Goal: Task Accomplishment & Management: Use online tool/utility

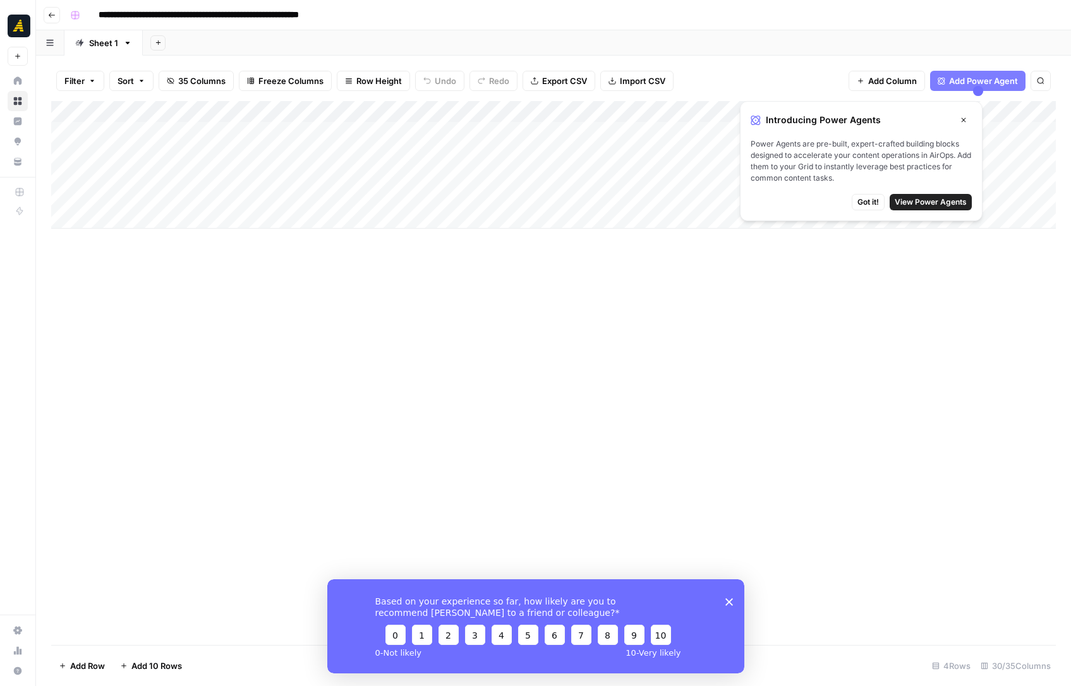
click at [152, 157] on div "Add Column" at bounding box center [553, 165] width 1005 height 128
click at [960, 118] on icon "button" at bounding box center [964, 120] width 8 height 8
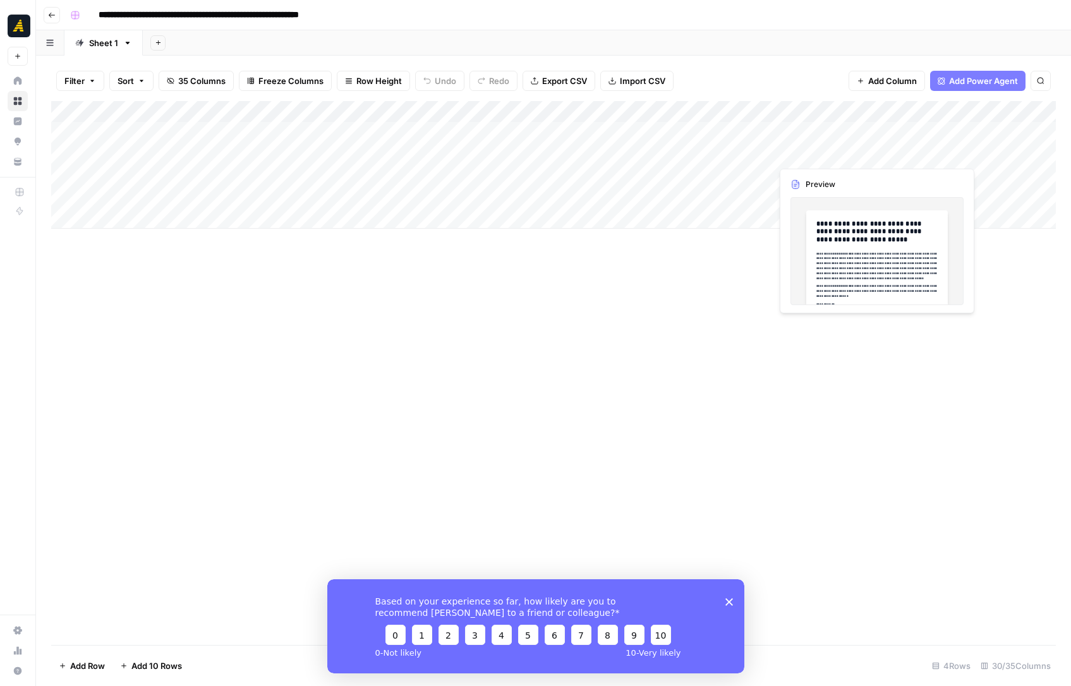
click at [830, 155] on div "Add Column" at bounding box center [553, 165] width 1005 height 128
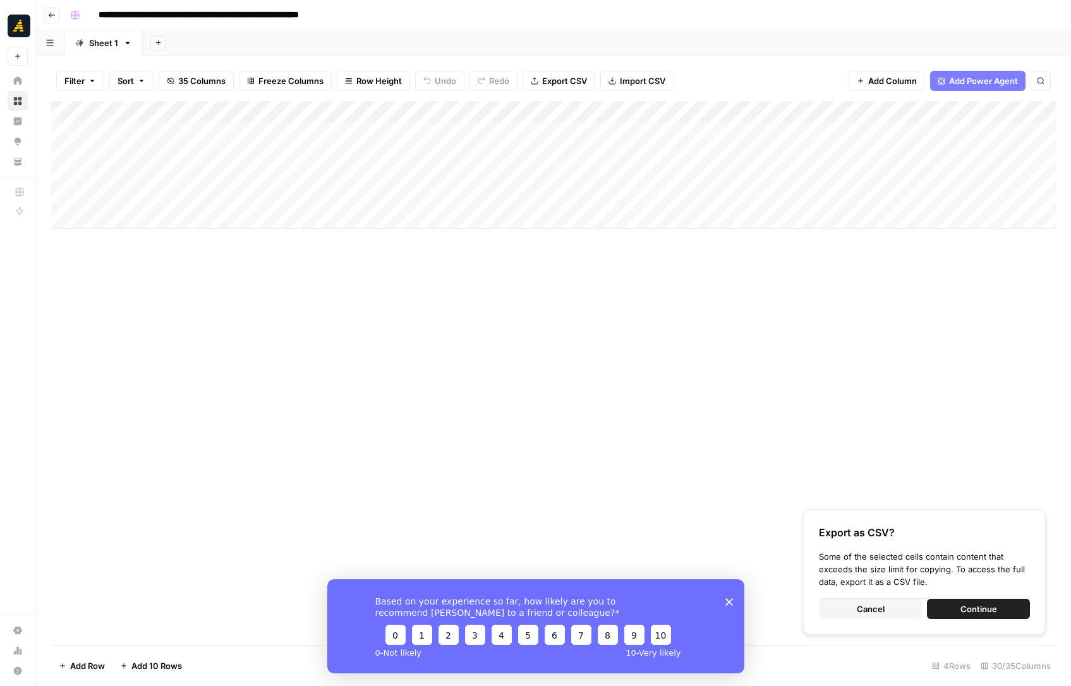
click at [158, 176] on div "Add Column" at bounding box center [553, 165] width 1005 height 128
click at [162, 155] on div "Add Column" at bounding box center [553, 165] width 1005 height 128
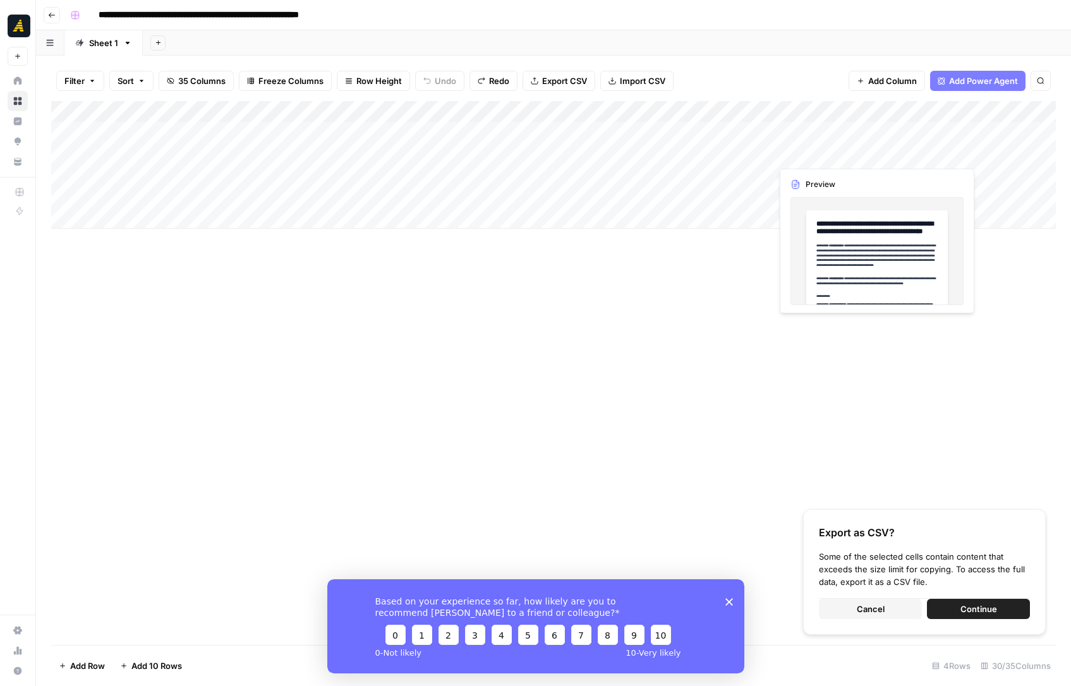
click at [820, 148] on div "Add Column" at bounding box center [553, 165] width 1005 height 128
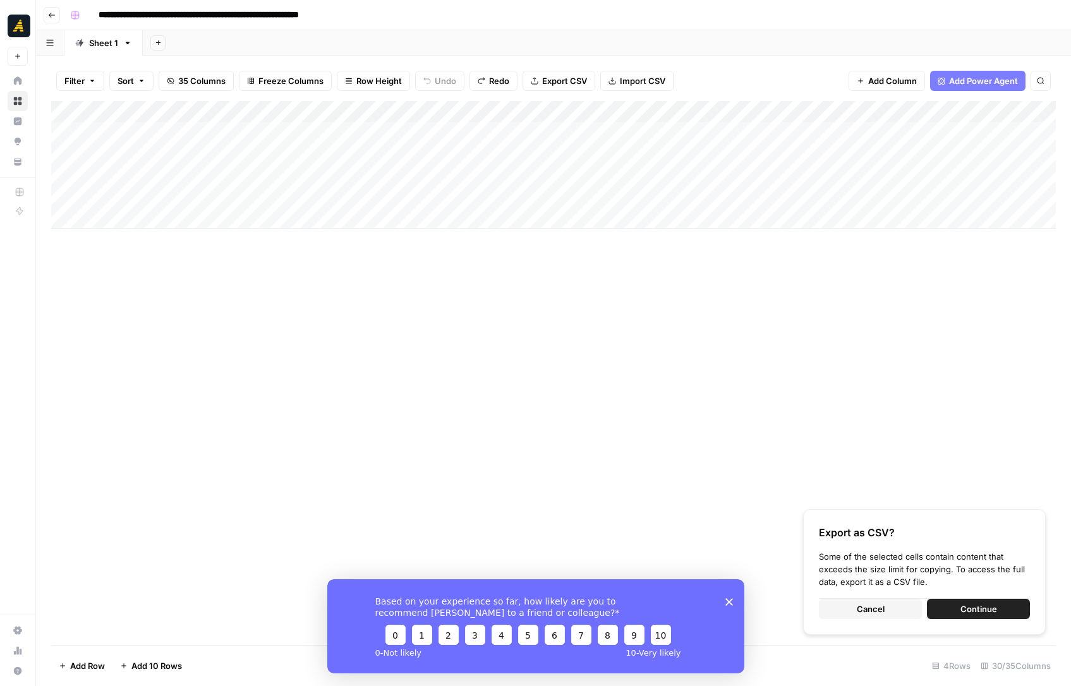
click at [173, 176] on div "Add Column" at bounding box center [553, 165] width 1005 height 128
click at [157, 155] on div "Add Column" at bounding box center [553, 165] width 1005 height 128
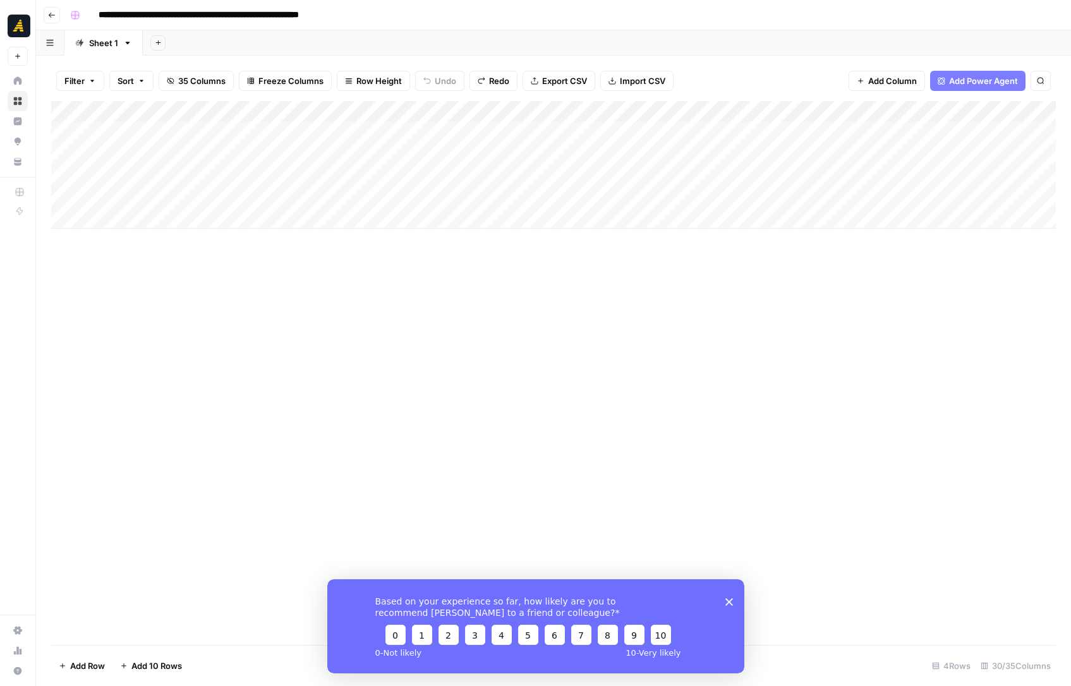
click at [158, 178] on div "Add Column" at bounding box center [553, 165] width 1005 height 128
click at [243, 155] on div "Add Column" at bounding box center [553, 165] width 1005 height 128
click at [242, 174] on div "Add Column" at bounding box center [553, 165] width 1005 height 128
click at [356, 150] on div "Add Column" at bounding box center [553, 165] width 1005 height 128
click at [358, 174] on div "Add Column" at bounding box center [553, 165] width 1005 height 128
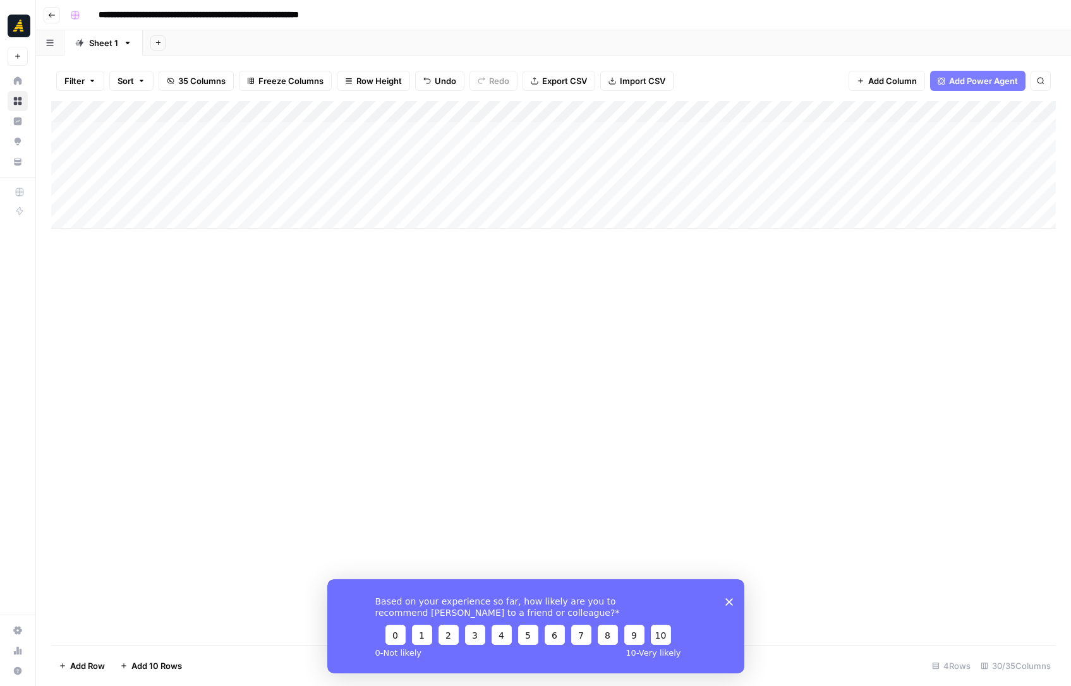
click at [484, 155] on div "Add Column" at bounding box center [553, 165] width 1005 height 128
click at [478, 181] on div "Add Column" at bounding box center [553, 165] width 1005 height 128
click at [598, 157] on div "Add Column" at bounding box center [553, 165] width 1005 height 128
click at [643, 155] on div "Add Column" at bounding box center [553, 165] width 1005 height 128
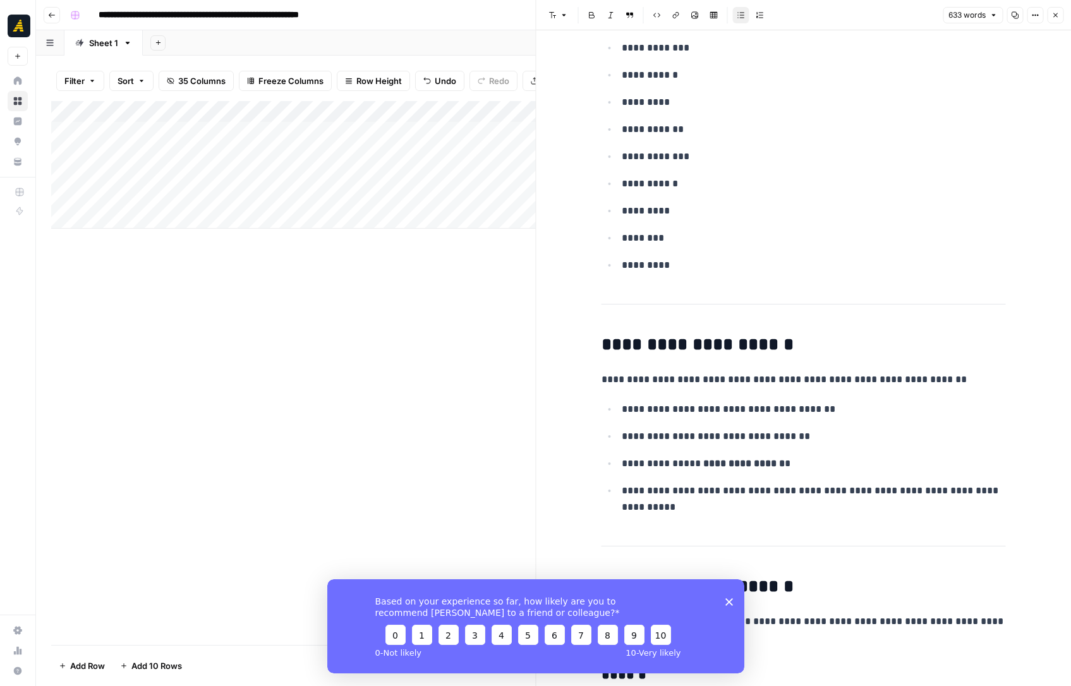
scroll to position [863, 0]
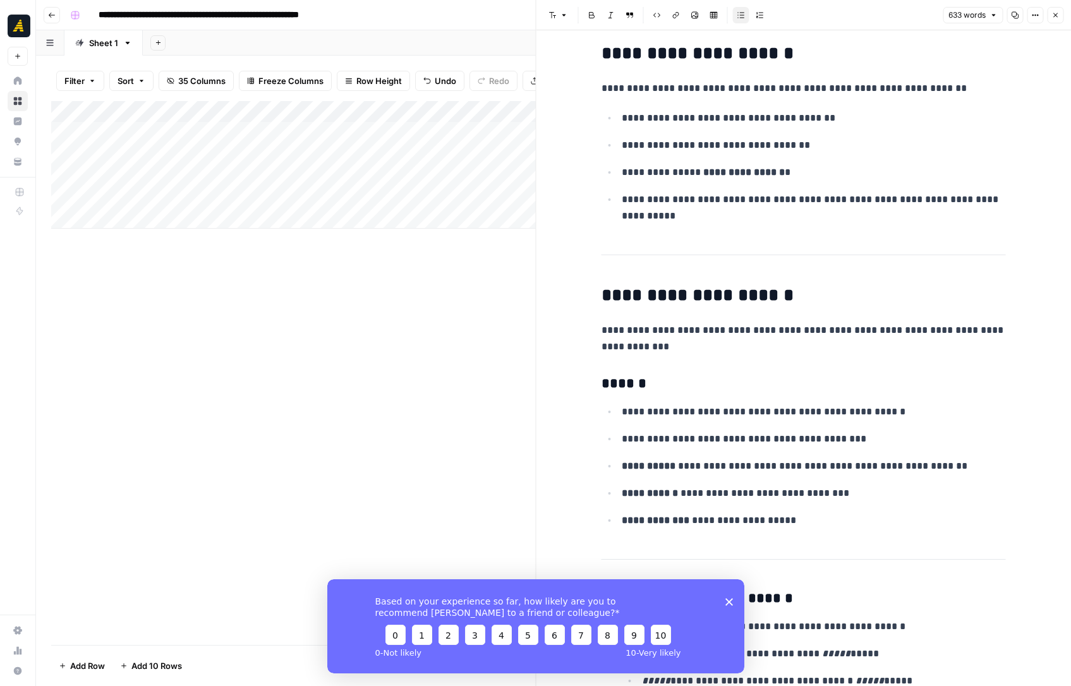
click at [1053, 15] on icon "button" at bounding box center [1056, 15] width 8 height 8
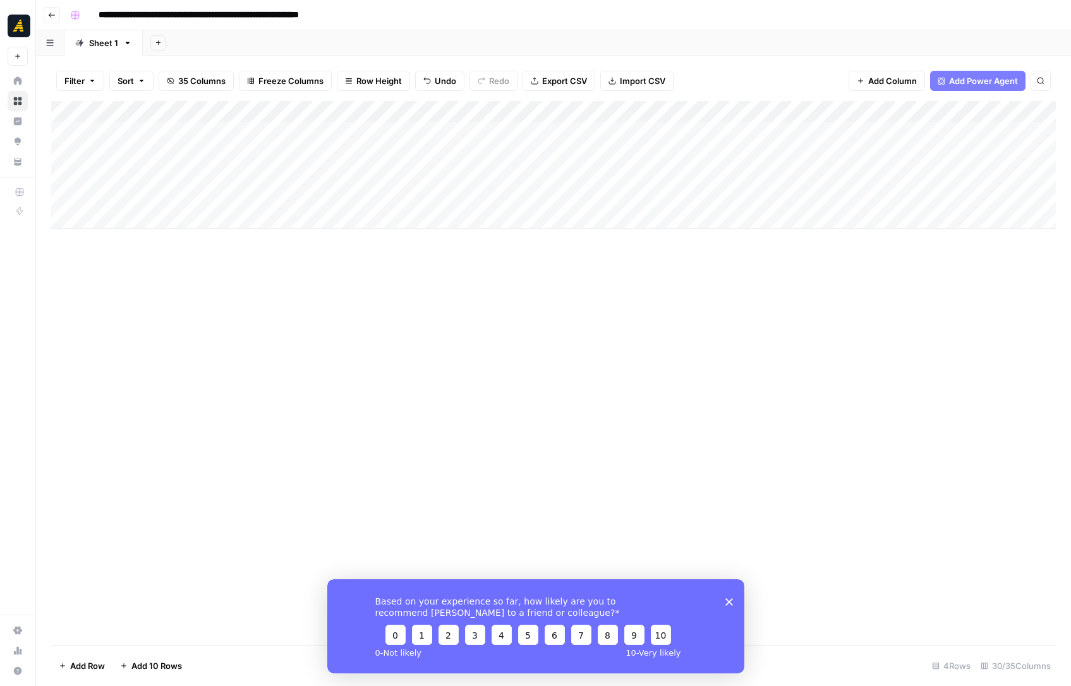
click at [581, 183] on div "Add Column" at bounding box center [553, 165] width 1005 height 128
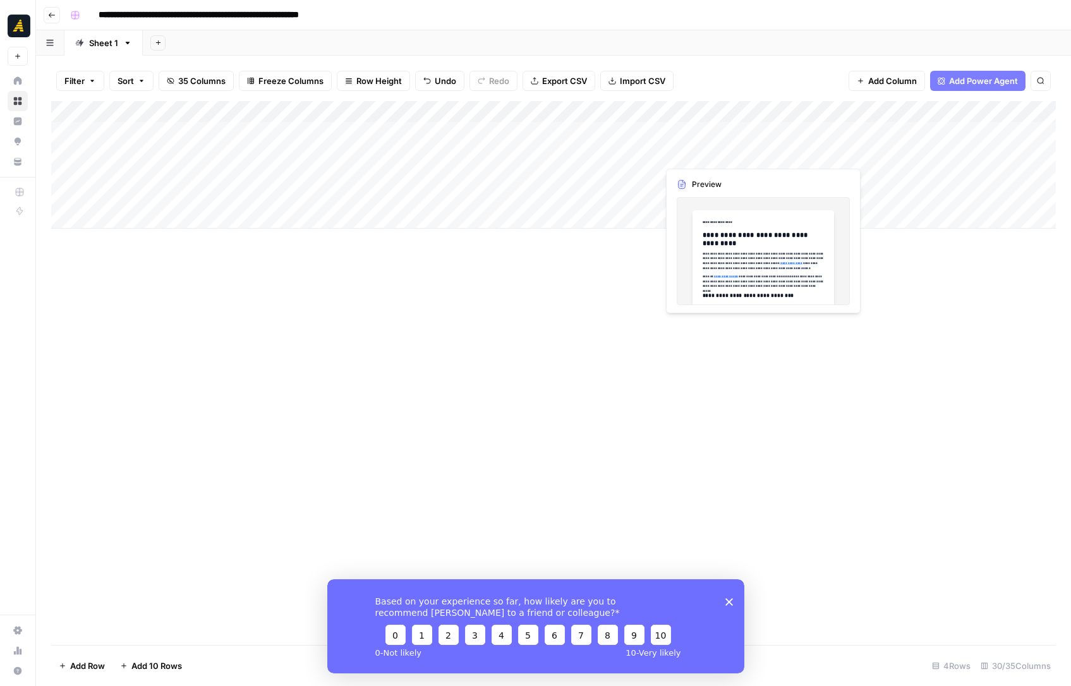
click at [705, 157] on div "Add Column" at bounding box center [553, 165] width 1005 height 128
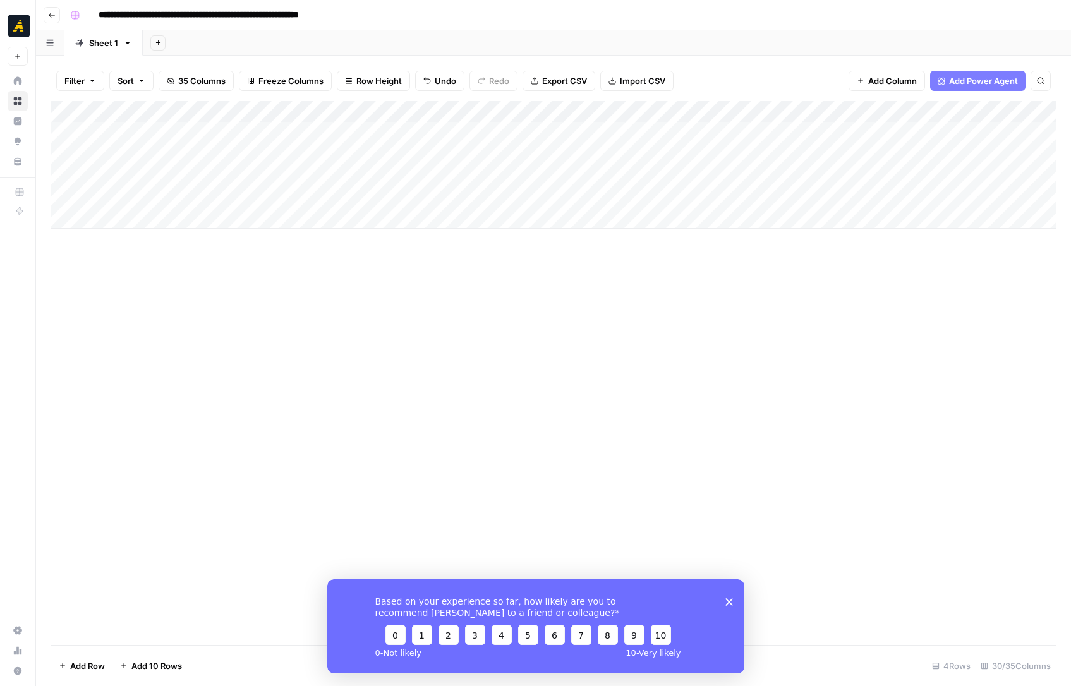
click at [758, 154] on div "Add Column" at bounding box center [553, 165] width 1005 height 128
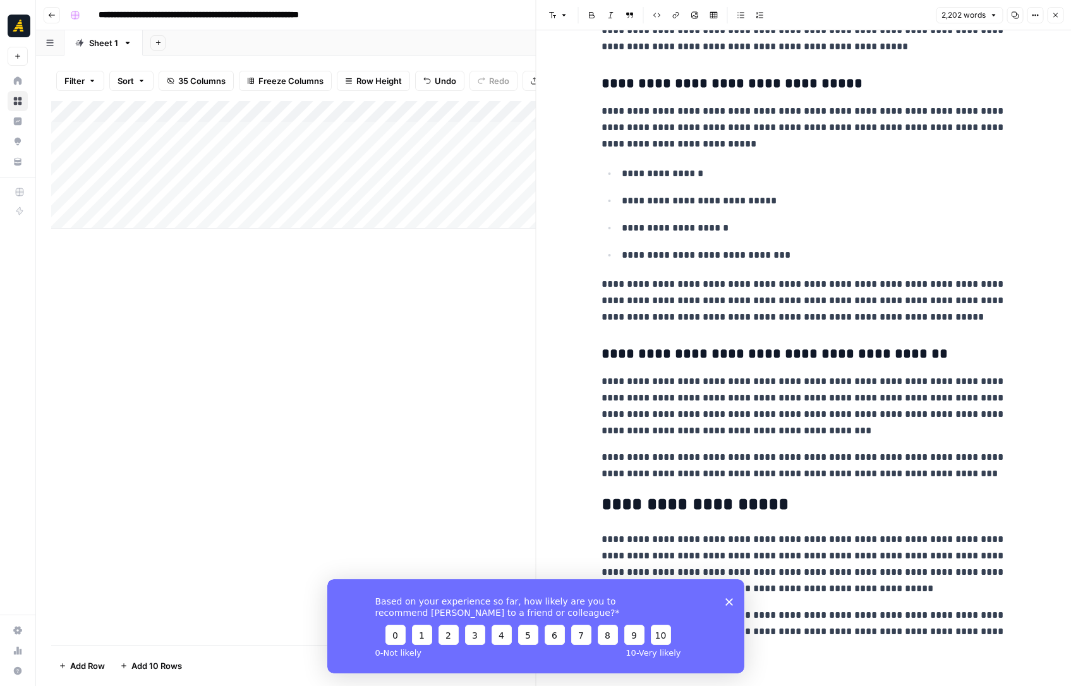
scroll to position [4260, 0]
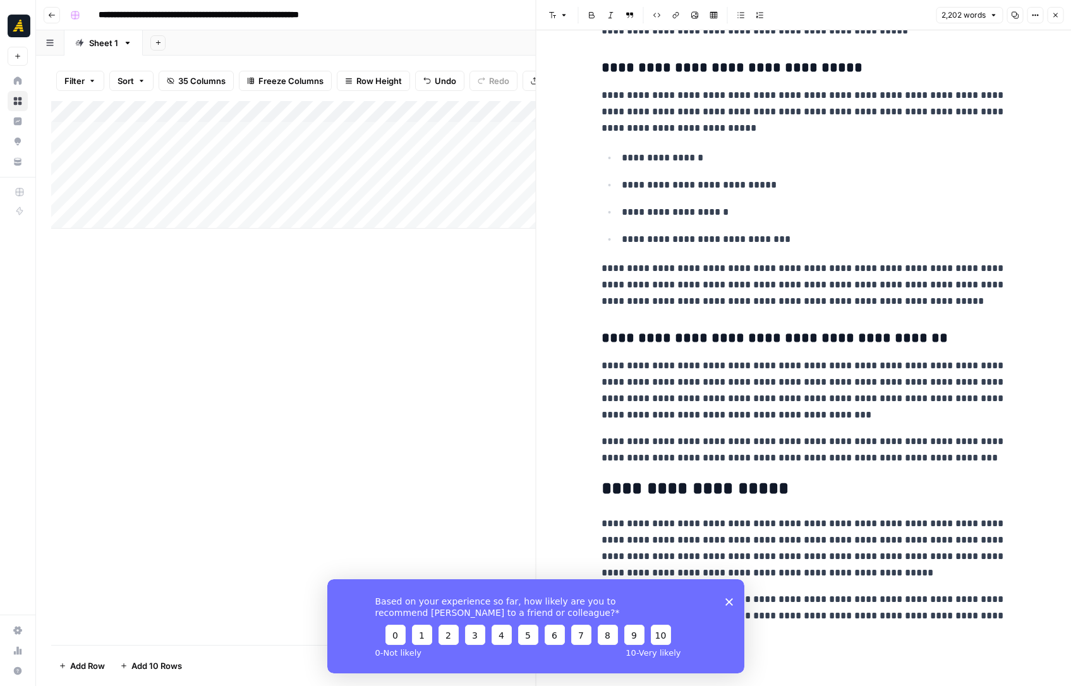
click at [1056, 11] on button "Close" at bounding box center [1055, 15] width 16 height 16
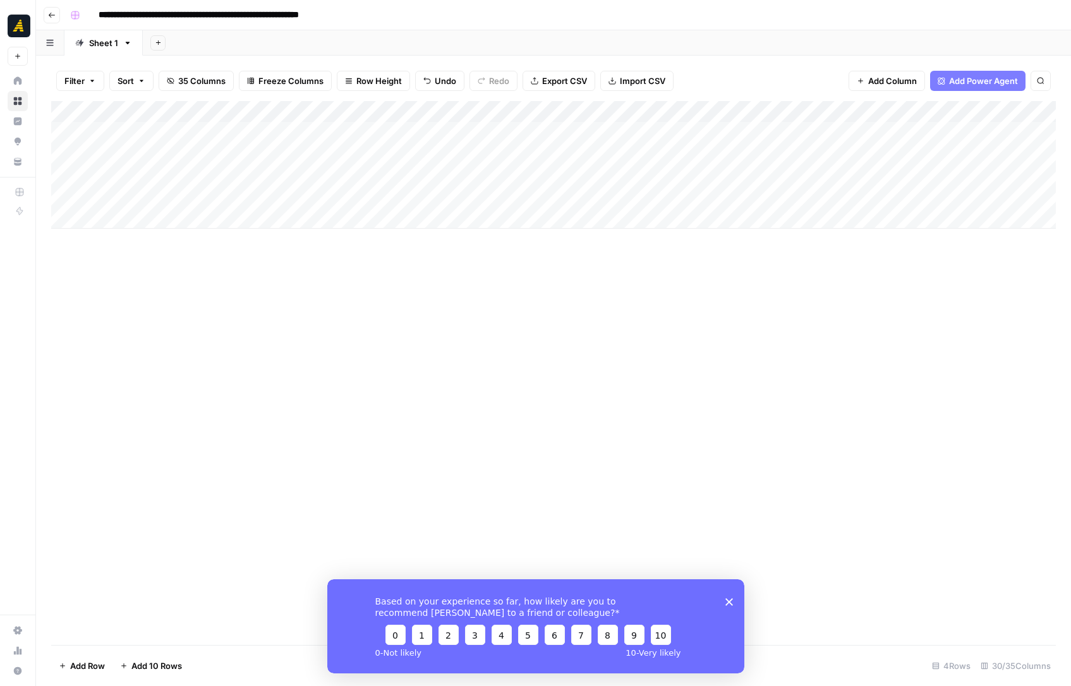
click at [691, 172] on div "Add Column" at bounding box center [553, 165] width 1005 height 128
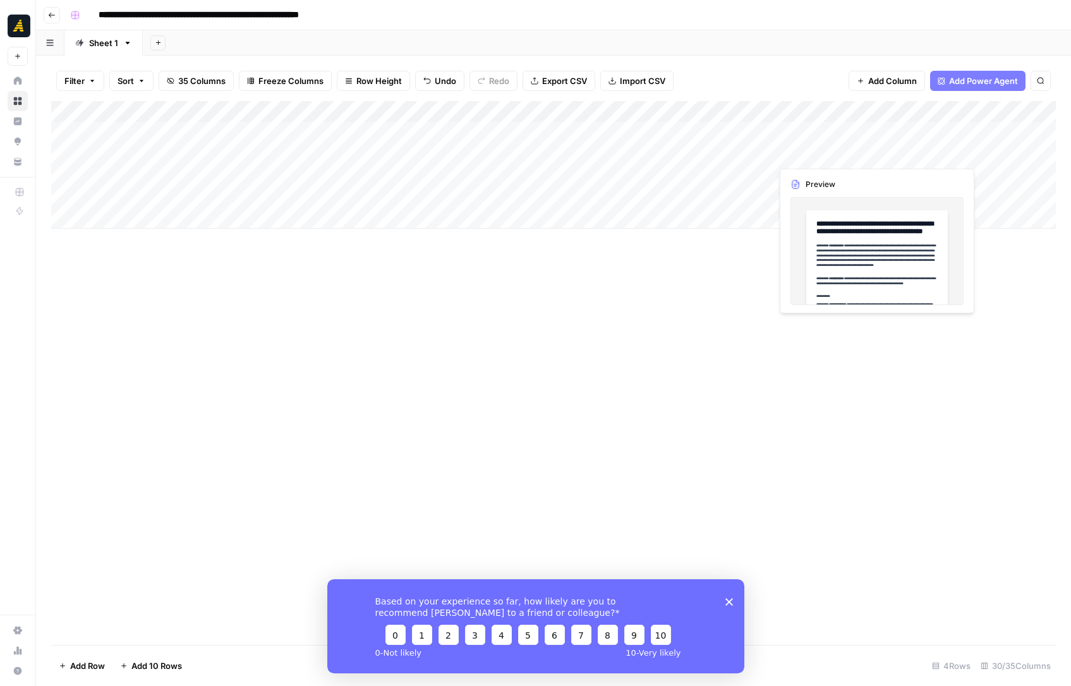
click at [821, 157] on div "Add Column" at bounding box center [553, 165] width 1005 height 128
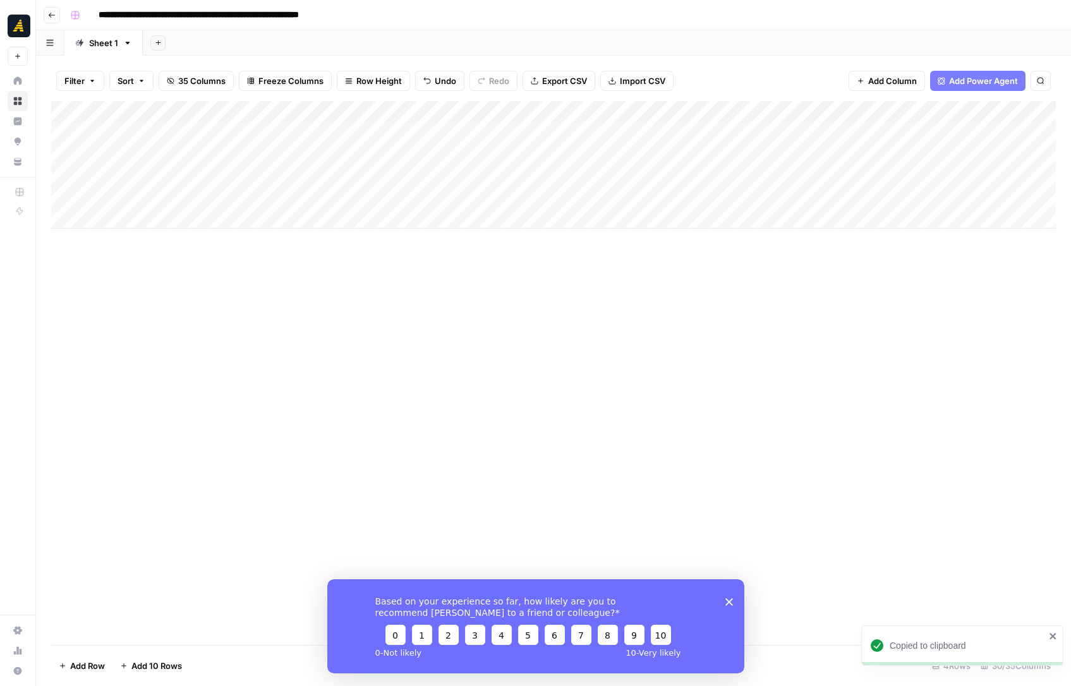
click at [779, 178] on div "Add Column" at bounding box center [553, 165] width 1005 height 128
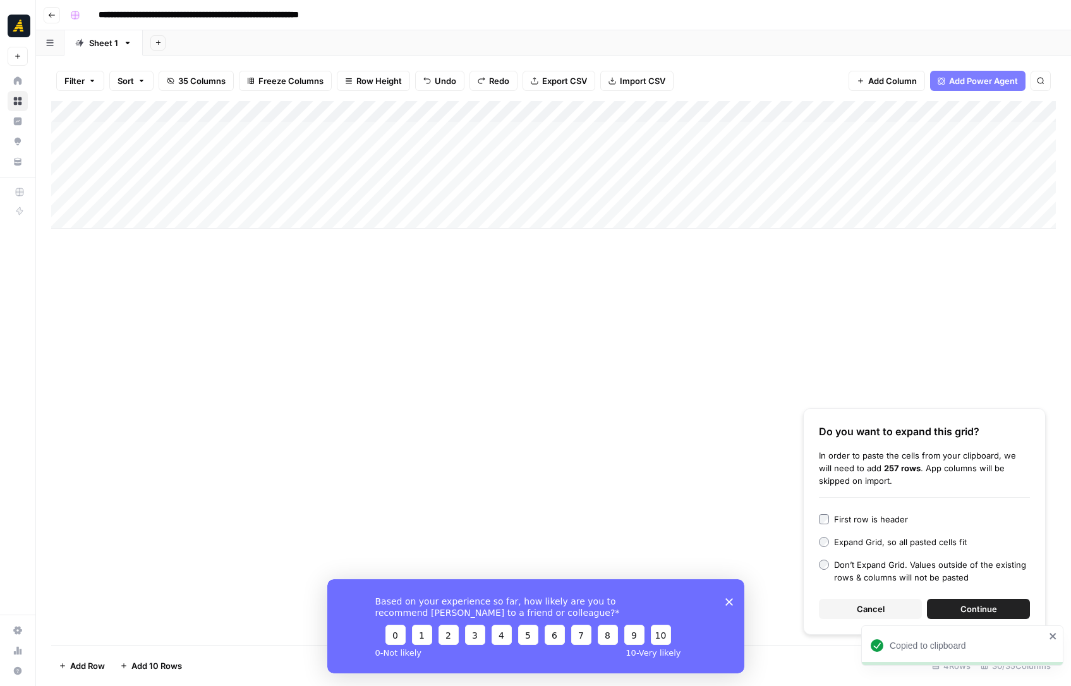
click at [705, 158] on div "Add Column" at bounding box center [553, 165] width 1005 height 128
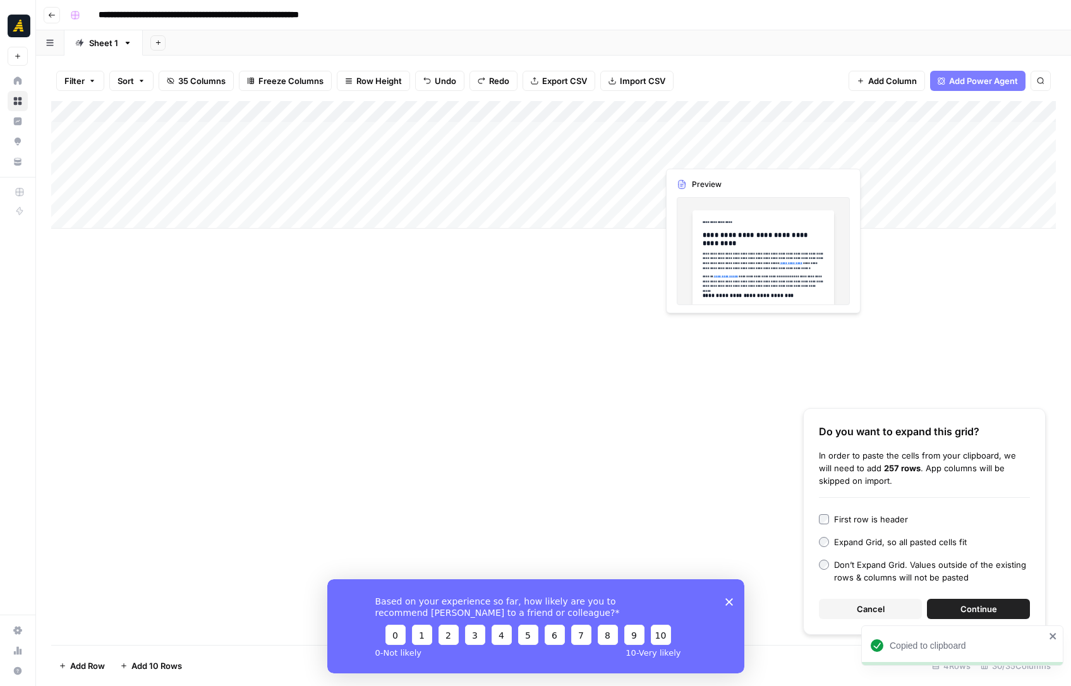
click at [705, 155] on div "Add Column" at bounding box center [553, 165] width 1005 height 128
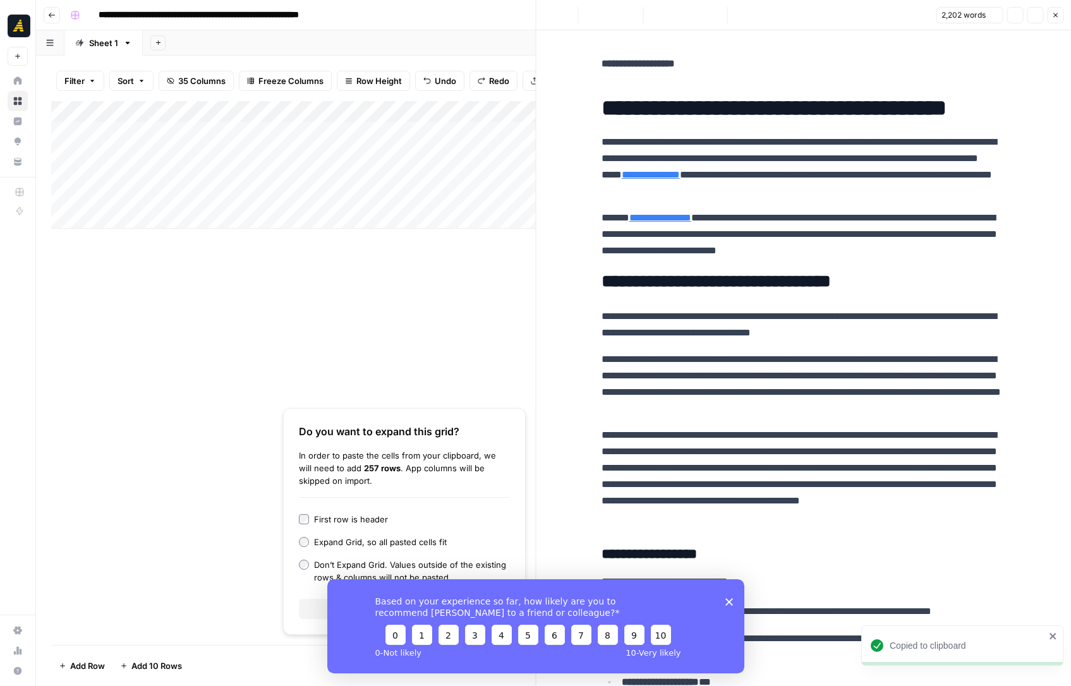
click at [714, 198] on p "**********" at bounding box center [804, 167] width 404 height 66
copy div "**********"
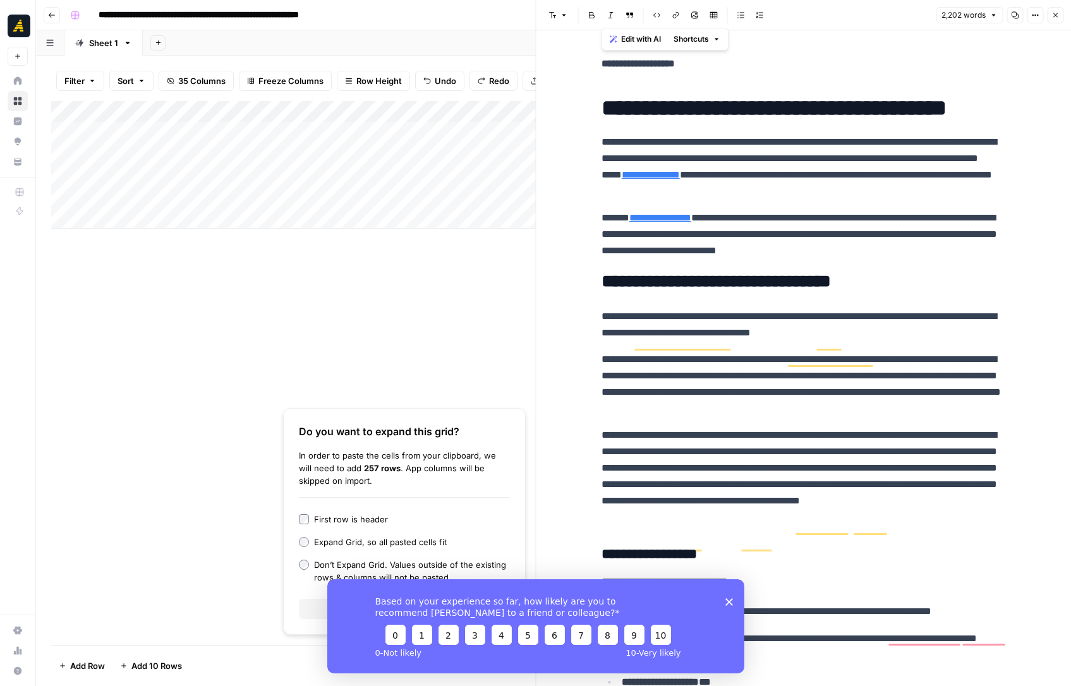
click at [1056, 17] on icon "button" at bounding box center [1056, 15] width 8 height 8
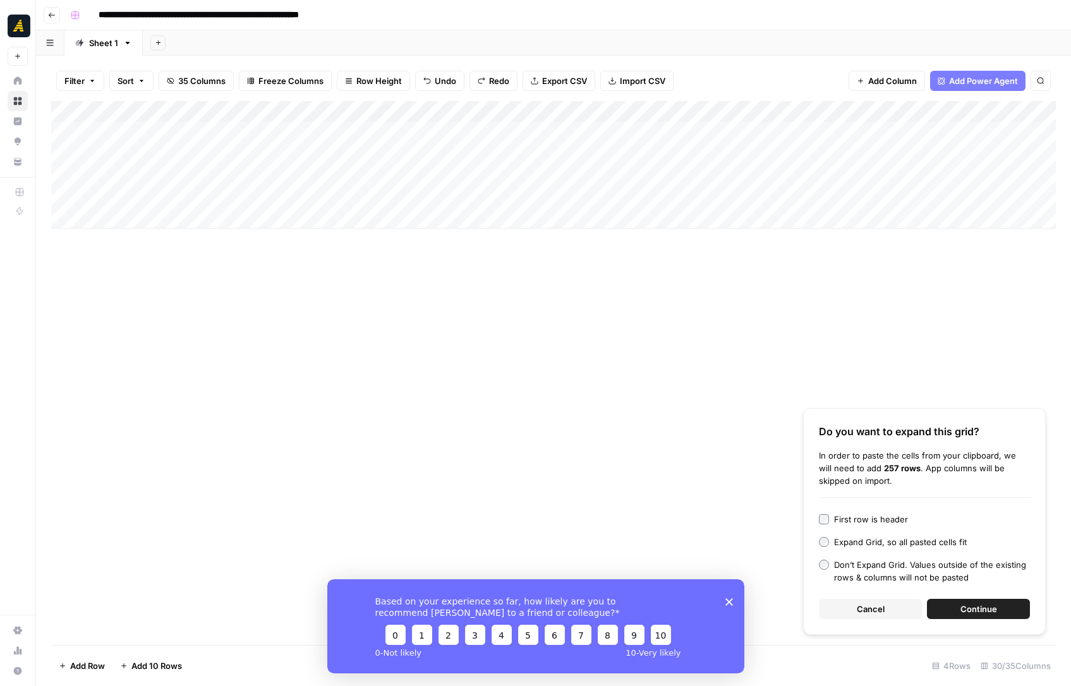
click at [699, 174] on div "Add Column" at bounding box center [553, 165] width 1005 height 128
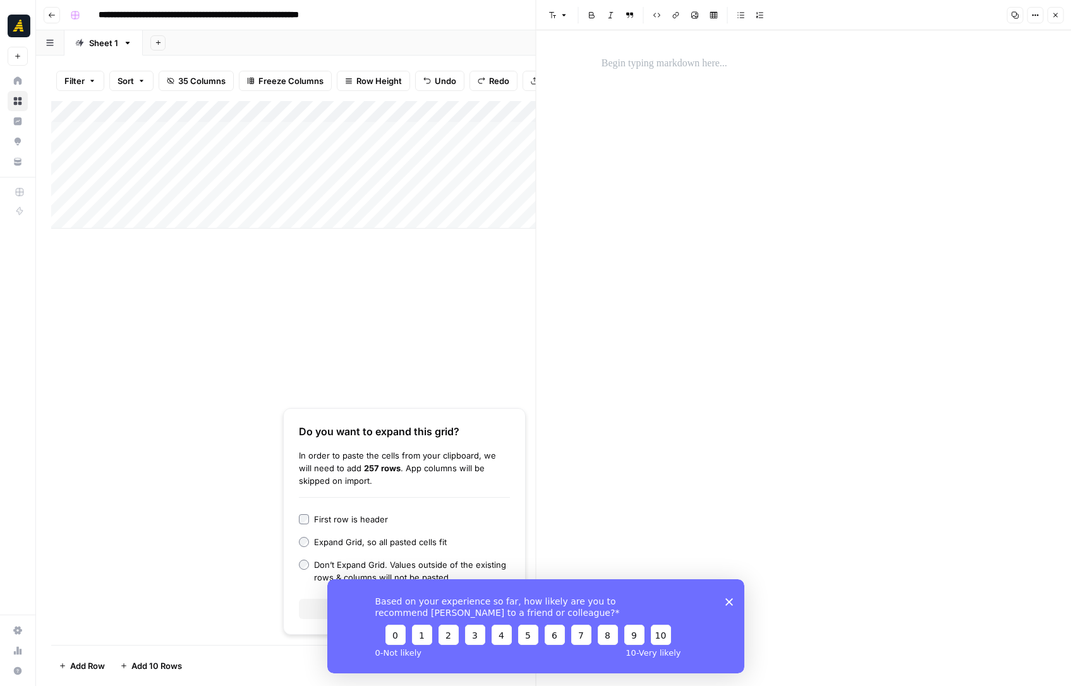
click at [621, 73] on div at bounding box center [804, 64] width 420 height 27
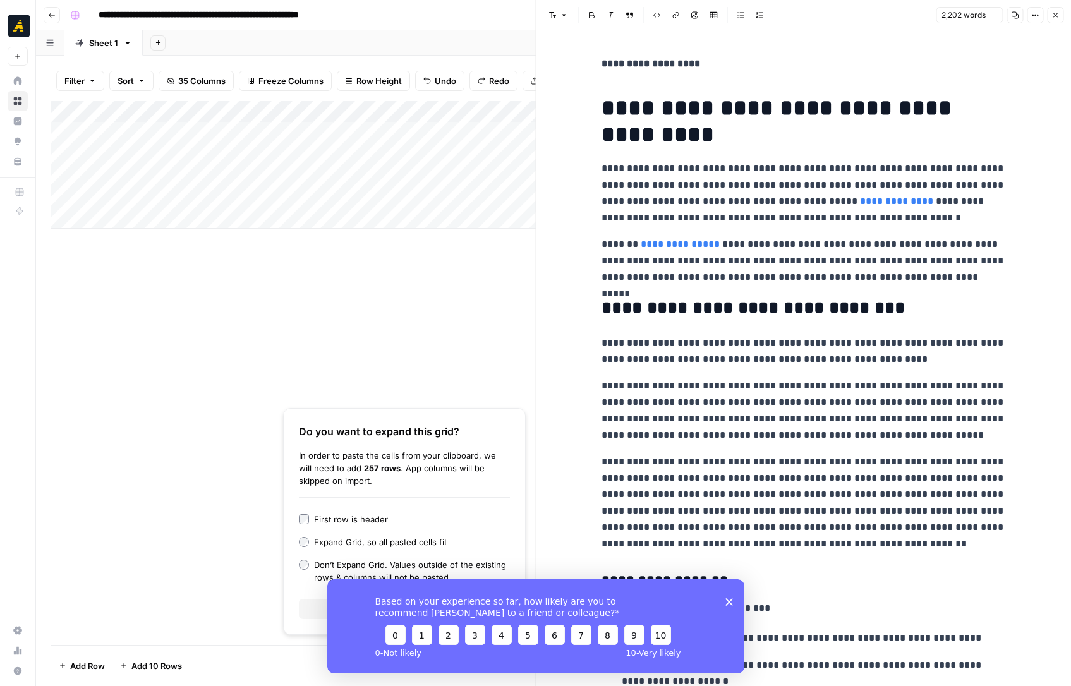
scroll to position [4216, 0]
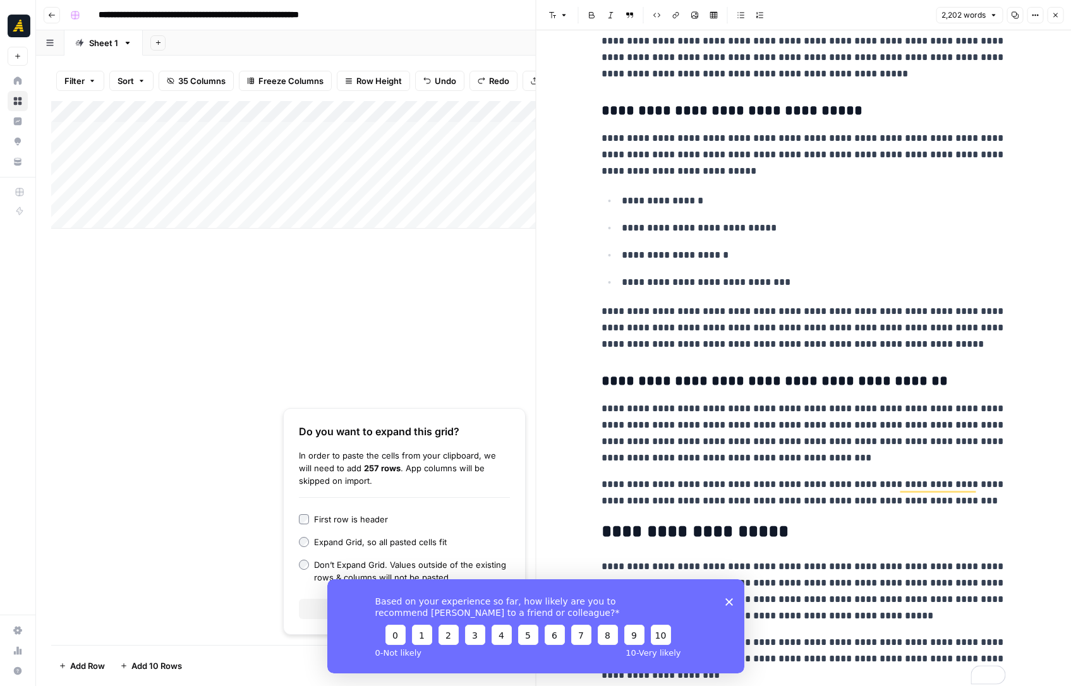
click at [1055, 14] on icon "button" at bounding box center [1056, 15] width 8 height 8
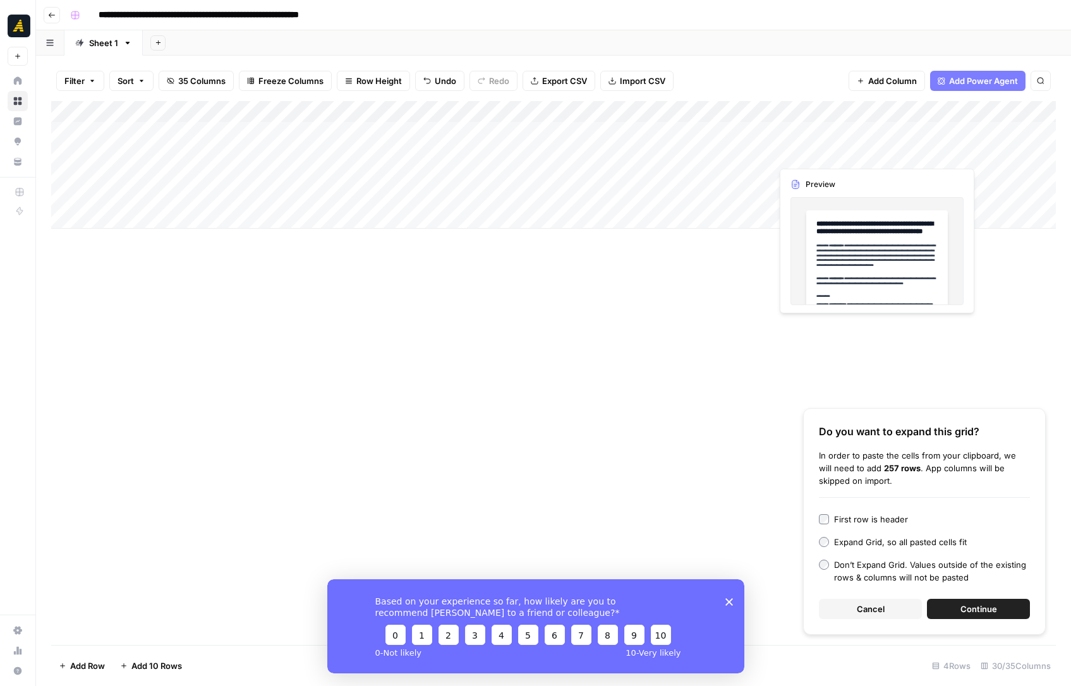
click at [793, 153] on div "Add Column" at bounding box center [553, 165] width 1005 height 128
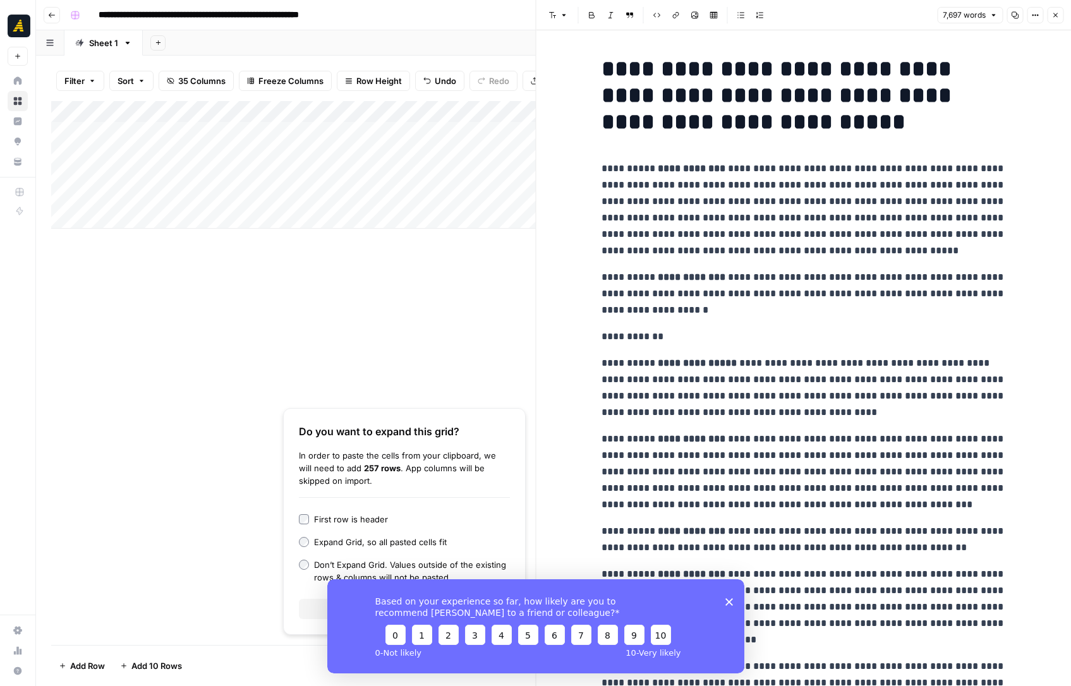
click at [679, 202] on p "**********" at bounding box center [804, 210] width 404 height 99
copy div "**********"
click at [1054, 15] on icon "button" at bounding box center [1056, 15] width 8 height 8
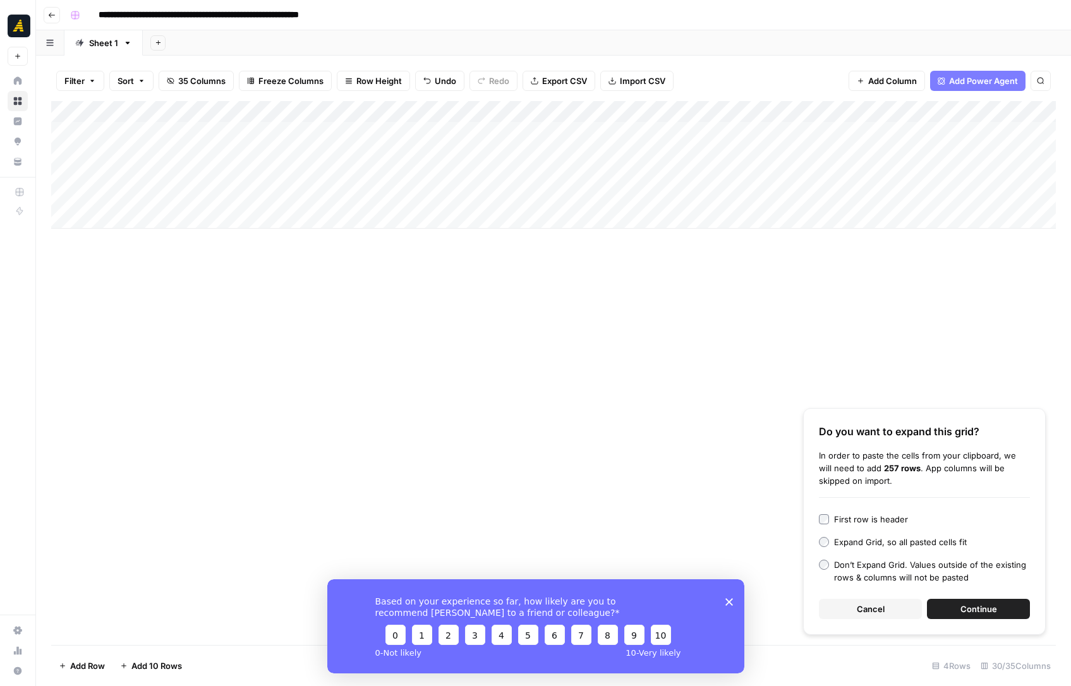
click at [794, 175] on div "Add Column" at bounding box center [553, 165] width 1005 height 128
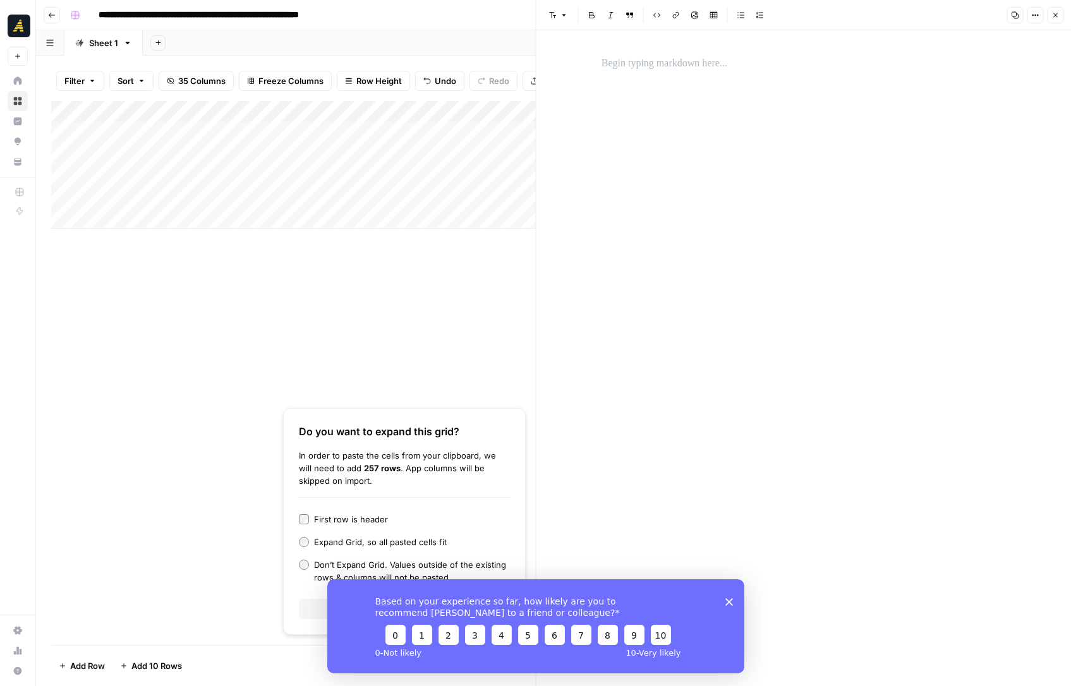
click at [726, 104] on div at bounding box center [804, 358] width 420 height 656
click at [618, 64] on p at bounding box center [804, 64] width 404 height 16
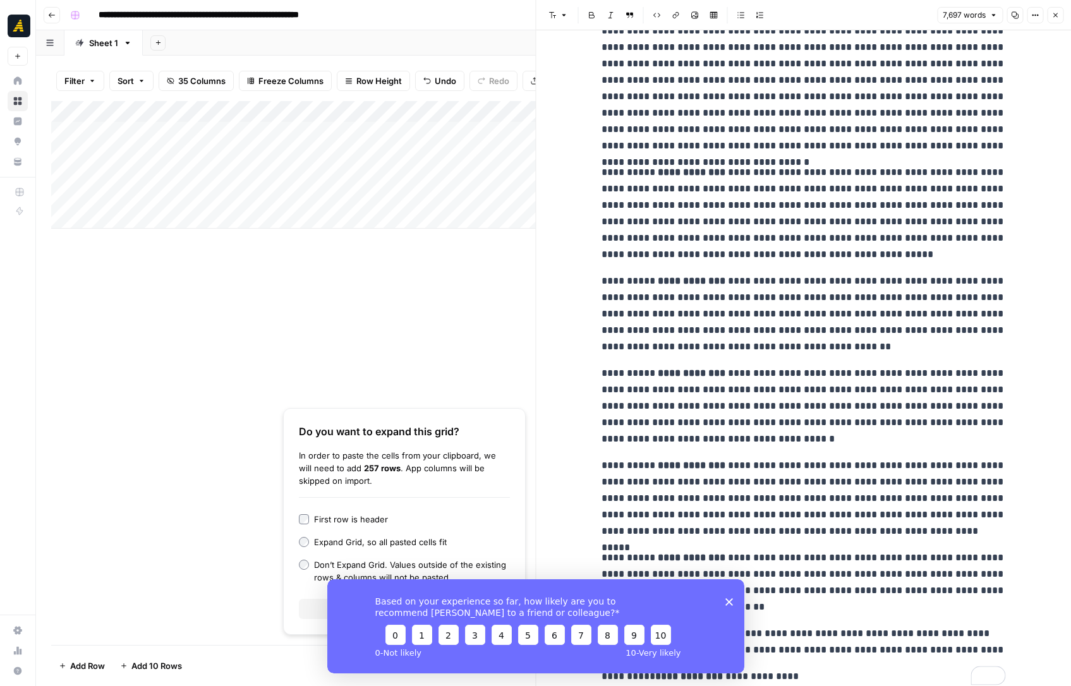
scroll to position [9850, 0]
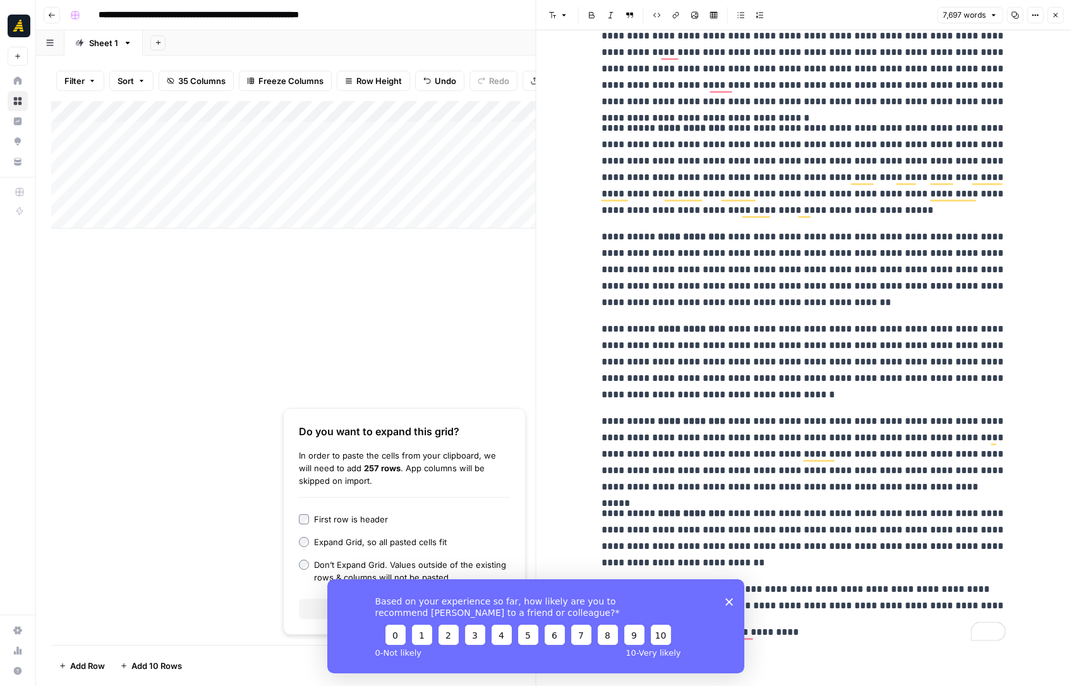
click at [730, 599] on polygon "Close survey" at bounding box center [729, 602] width 8 height 8
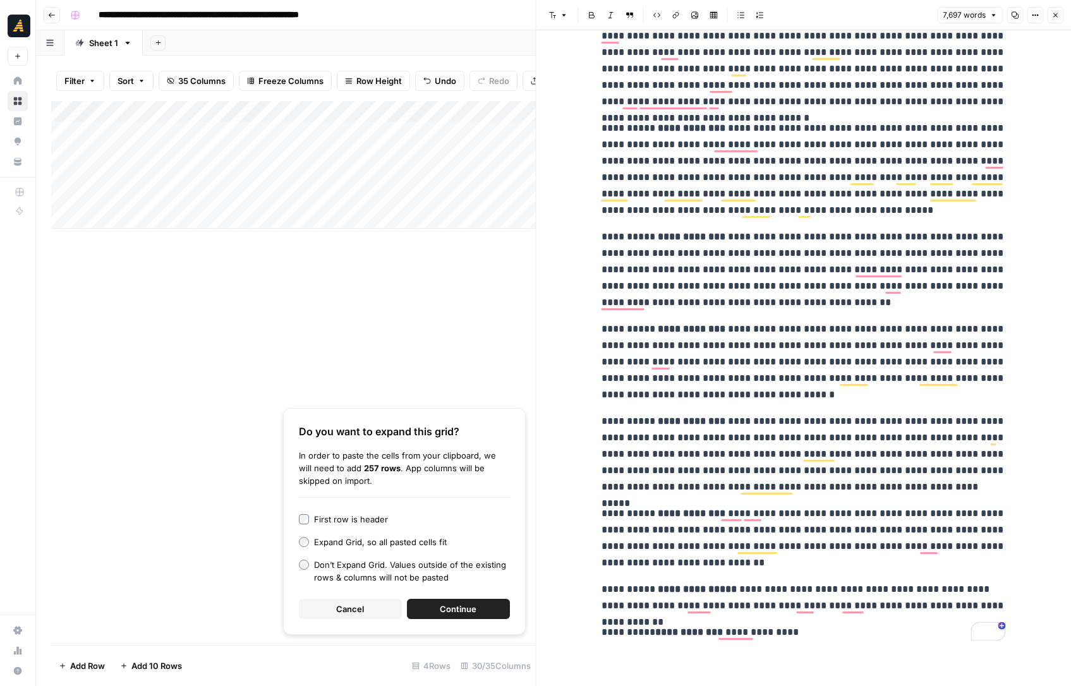
click at [812, 633] on p "**********" at bounding box center [804, 632] width 404 height 16
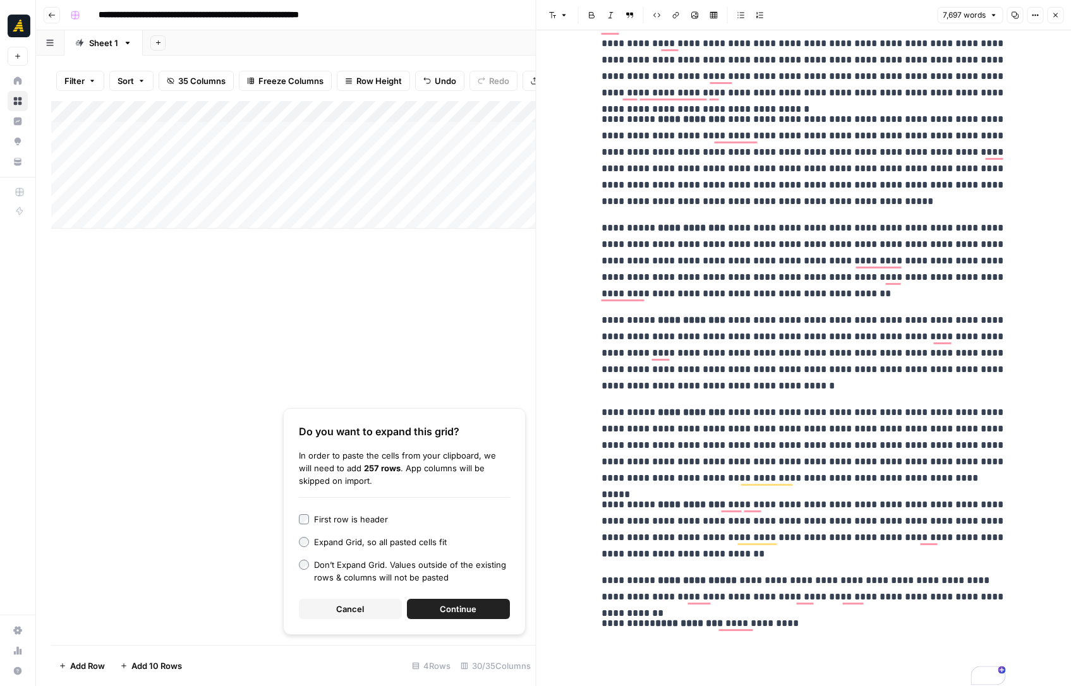
scroll to position [9859, 0]
click at [612, 652] on p "To enrich screen reader interactions, please activate Accessibility in Grammarl…" at bounding box center [804, 650] width 404 height 16
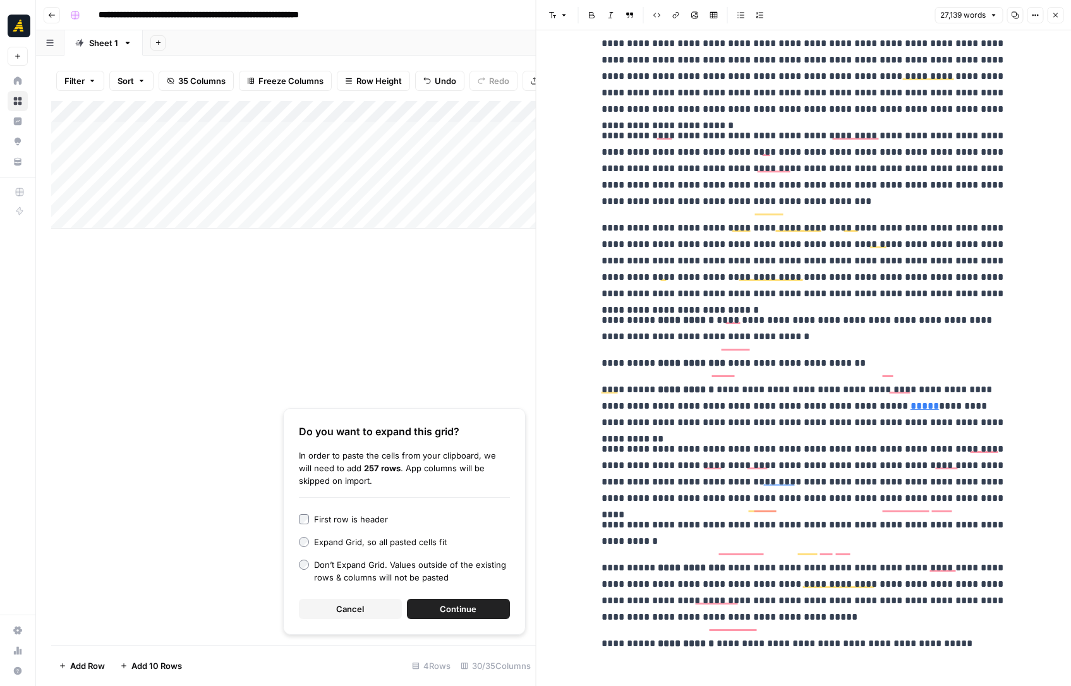
scroll to position [37974, 0]
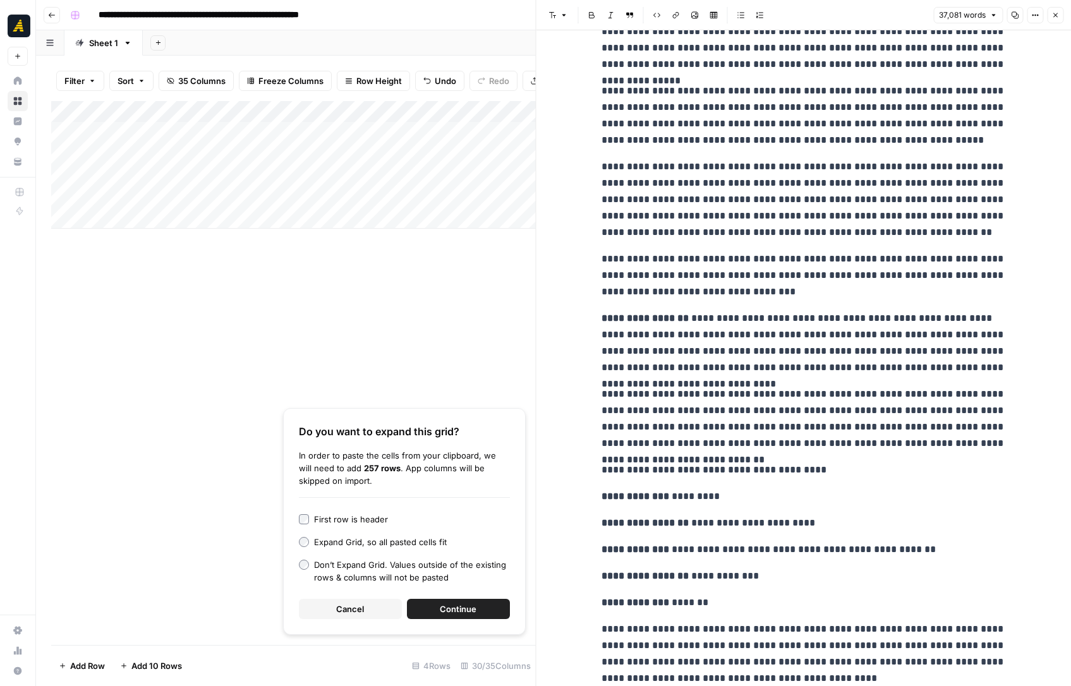
scroll to position [50119, 0]
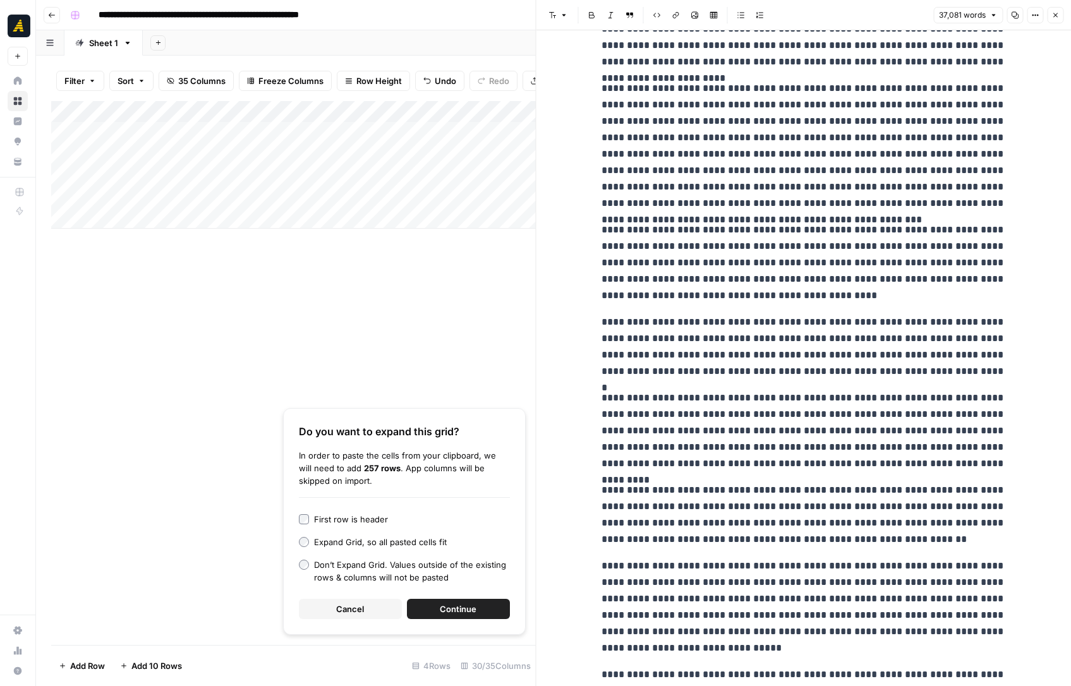
click at [1059, 15] on button "Close" at bounding box center [1055, 15] width 16 height 16
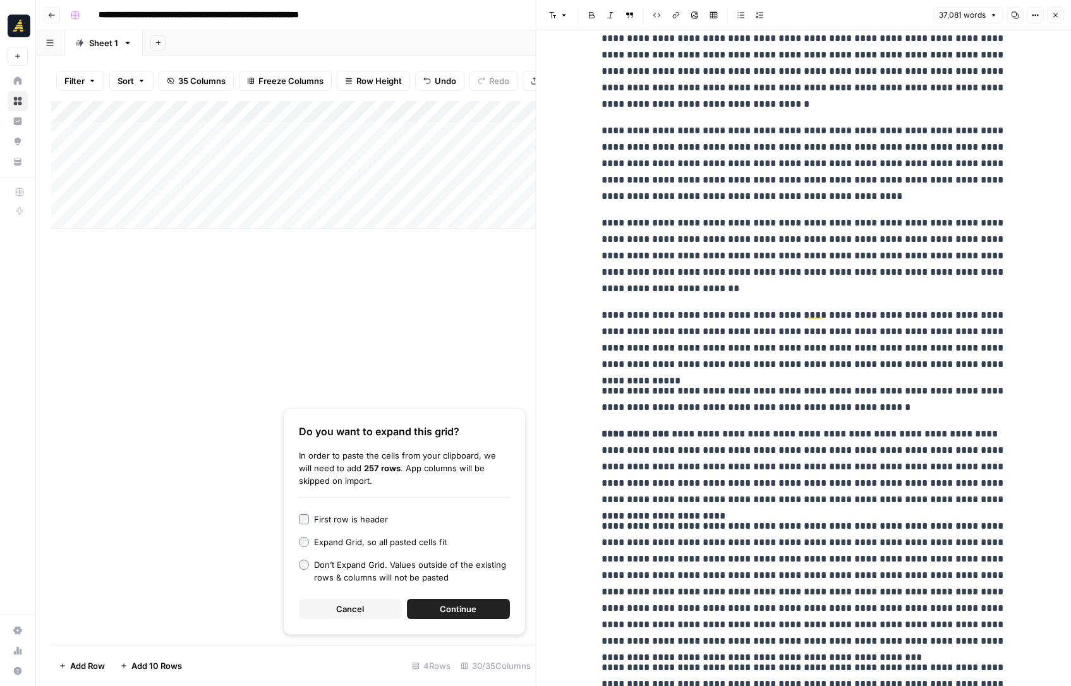
click at [1055, 14] on icon "button" at bounding box center [1056, 15] width 8 height 8
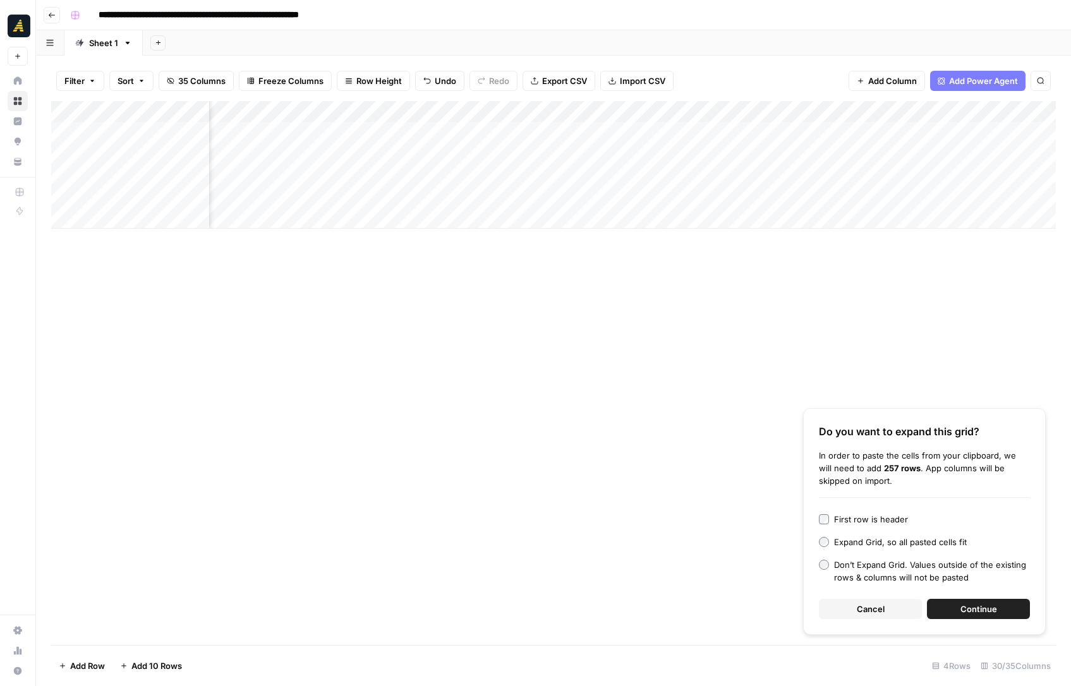
scroll to position [0, 233]
click at [871, 176] on div "Add Column" at bounding box center [553, 165] width 1005 height 128
click at [250, 176] on div "Add Column" at bounding box center [553, 165] width 1005 height 128
click at [263, 206] on div "Add Column" at bounding box center [553, 165] width 1005 height 128
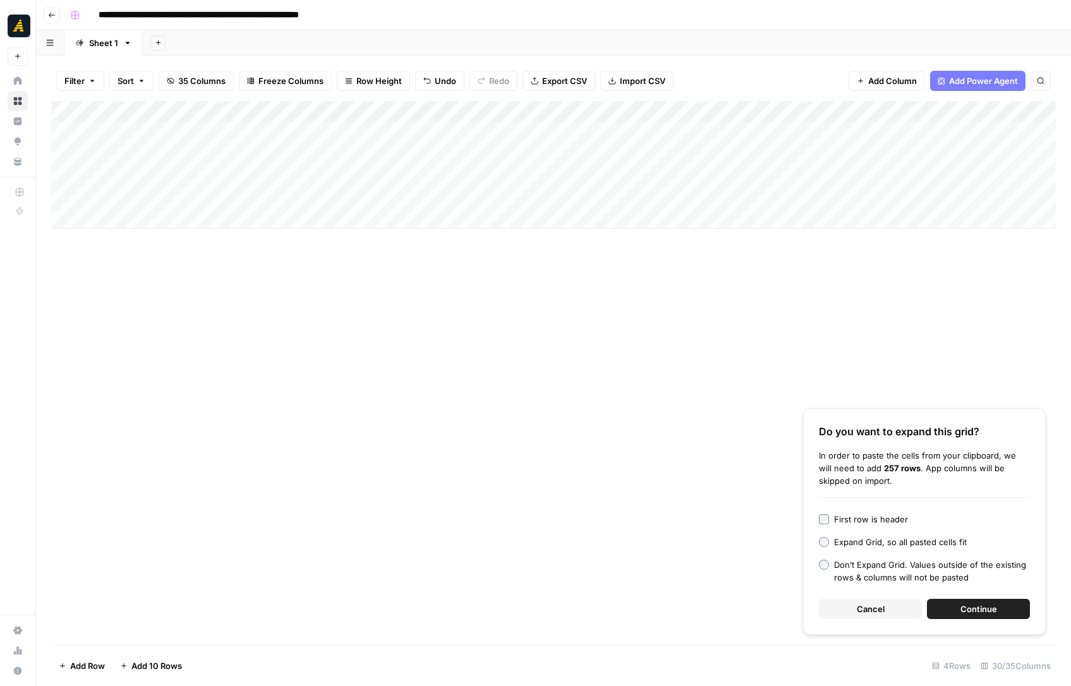
click at [360, 175] on div "Add Column" at bounding box center [553, 165] width 1005 height 128
click at [370, 200] on div "Add Column" at bounding box center [553, 165] width 1005 height 128
click at [485, 174] on div "Add Column" at bounding box center [553, 165] width 1005 height 128
click at [485, 192] on div "Add Column" at bounding box center [553, 165] width 1005 height 128
click at [583, 150] on div "Add Column" at bounding box center [553, 165] width 1005 height 128
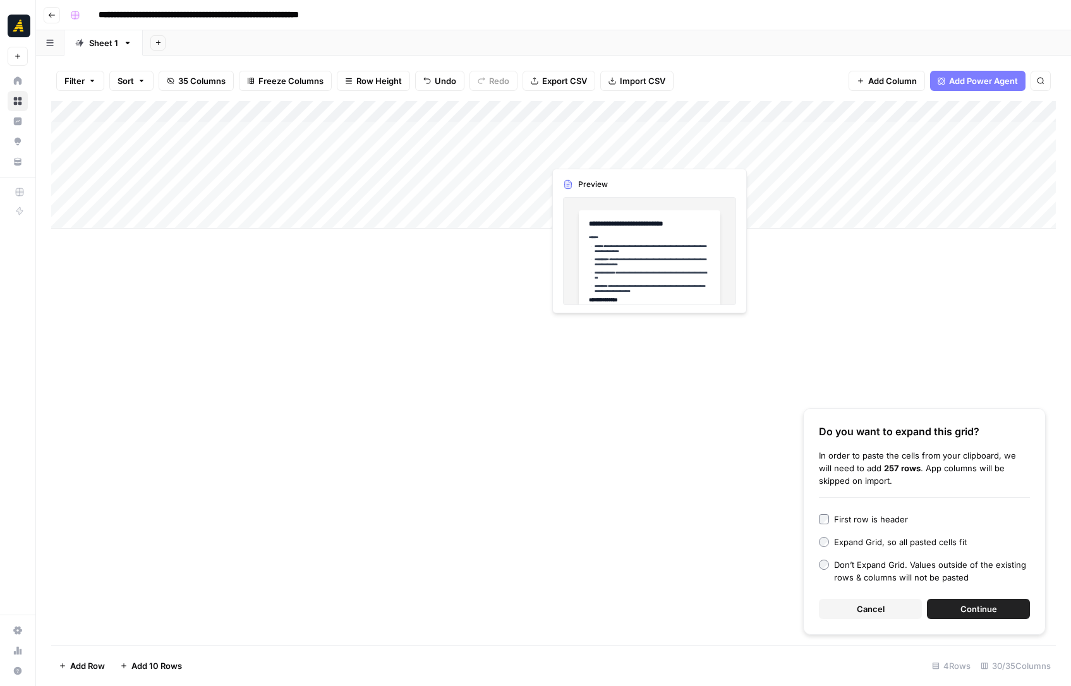
click at [583, 150] on div "Add Column" at bounding box center [553, 165] width 1005 height 128
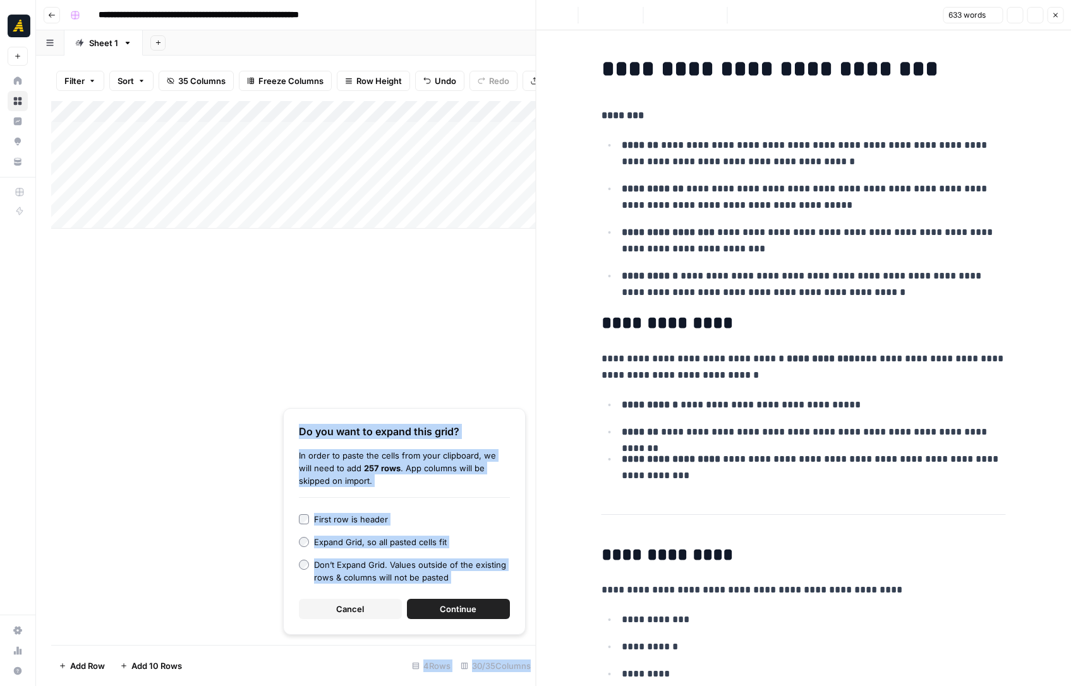
click at [747, 191] on p "**********" at bounding box center [814, 197] width 384 height 33
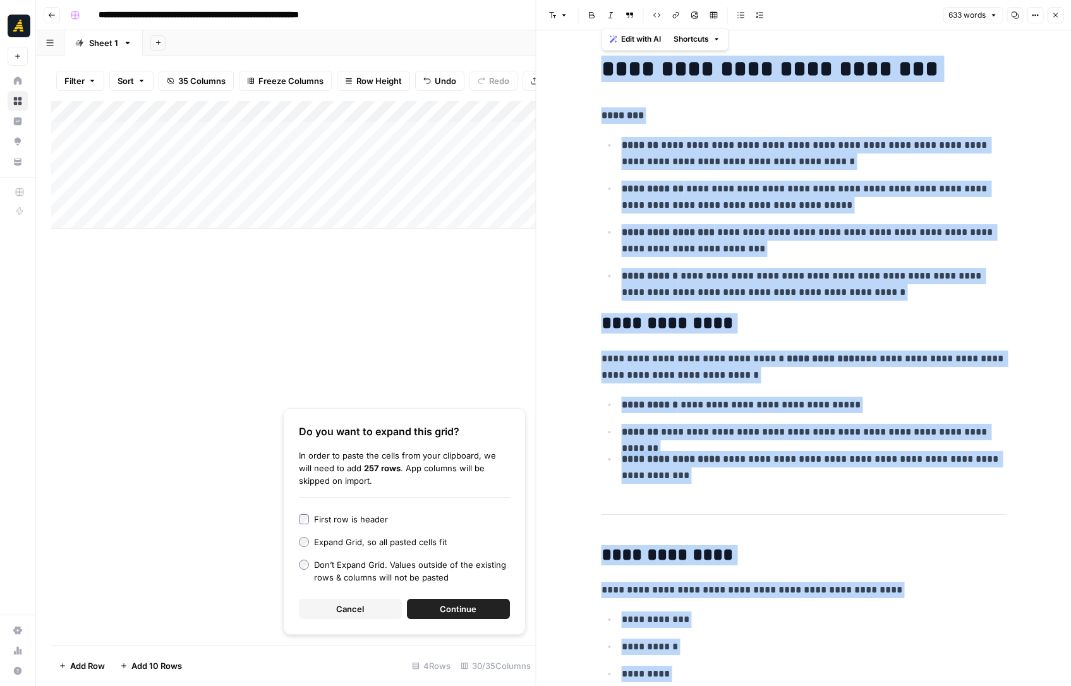
copy div "**********"
click at [1052, 13] on icon "button" at bounding box center [1056, 15] width 8 height 8
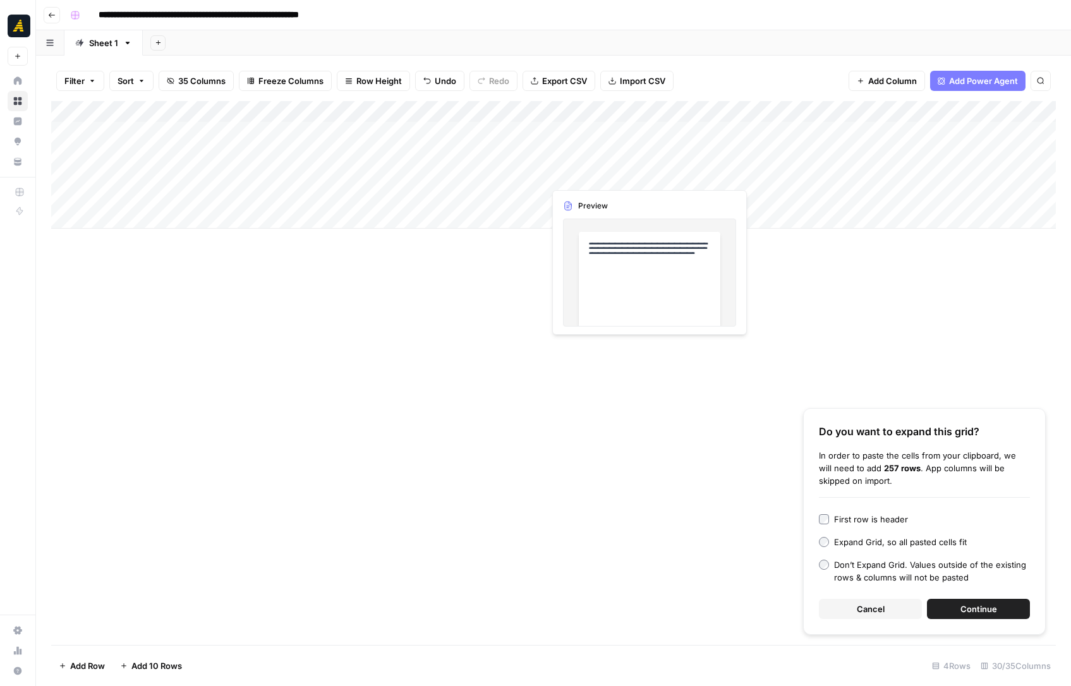
click at [599, 173] on div "Add Column" at bounding box center [553, 165] width 1005 height 128
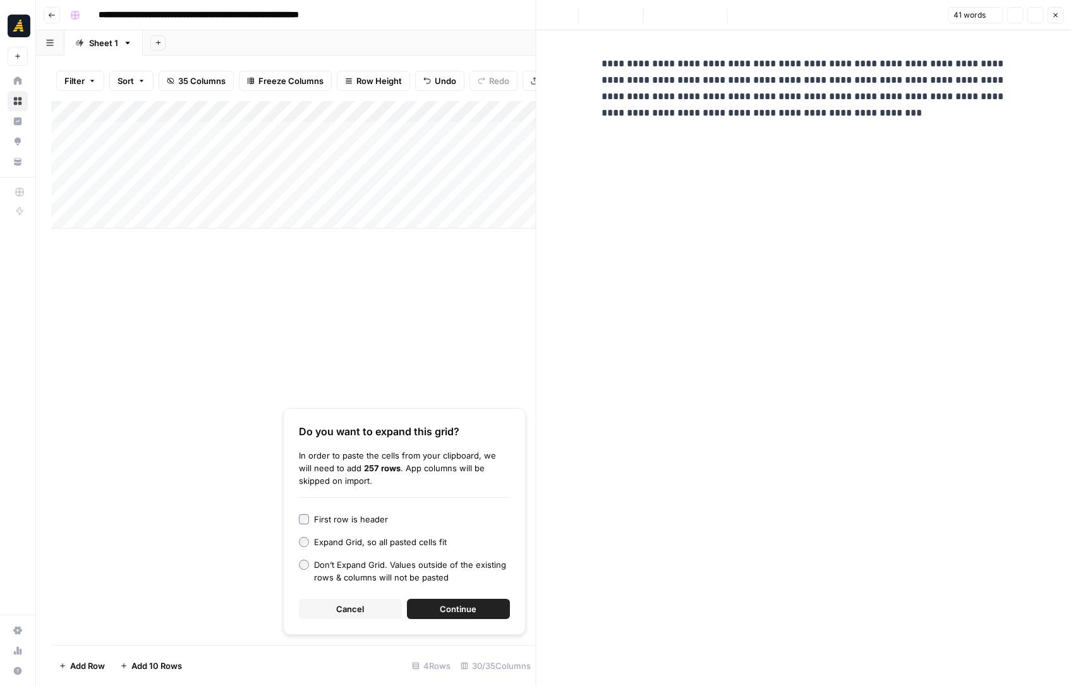
click at [714, 91] on p "**********" at bounding box center [804, 89] width 404 height 66
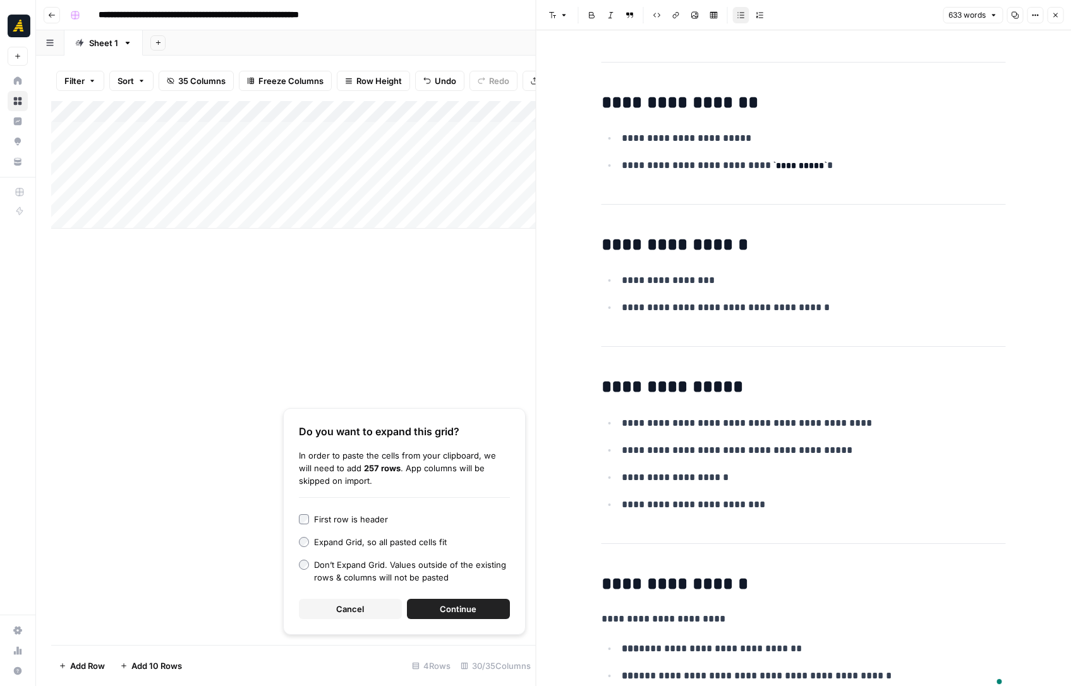
scroll to position [2974, 0]
click at [1057, 15] on icon "button" at bounding box center [1056, 15] width 8 height 8
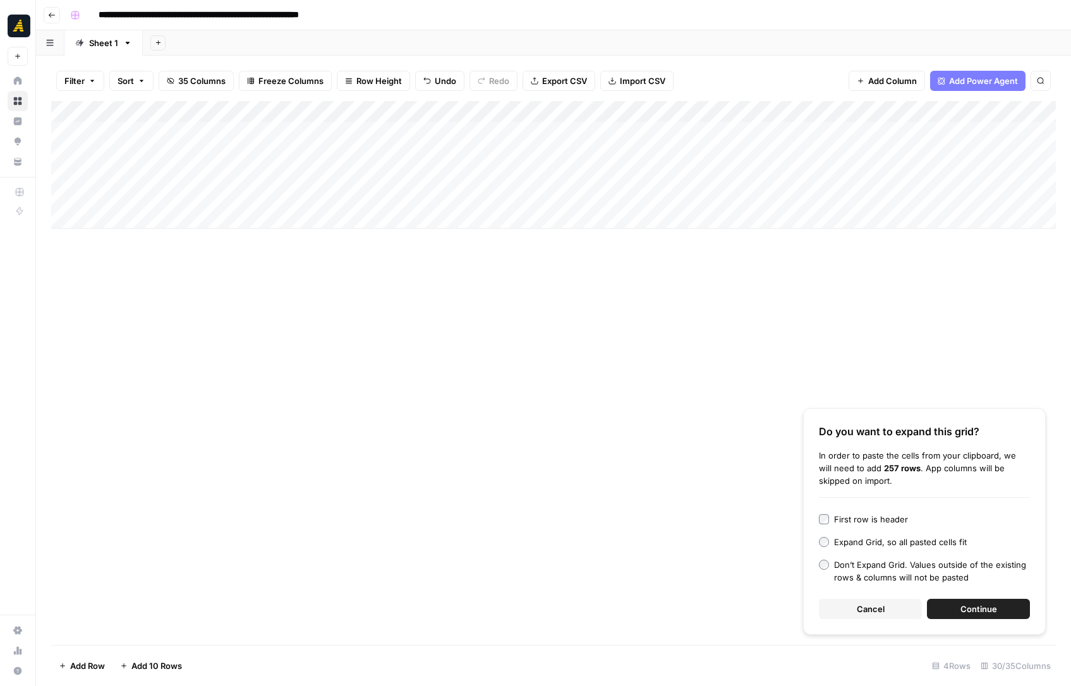
click at [587, 197] on div "Add Column" at bounding box center [553, 165] width 1005 height 128
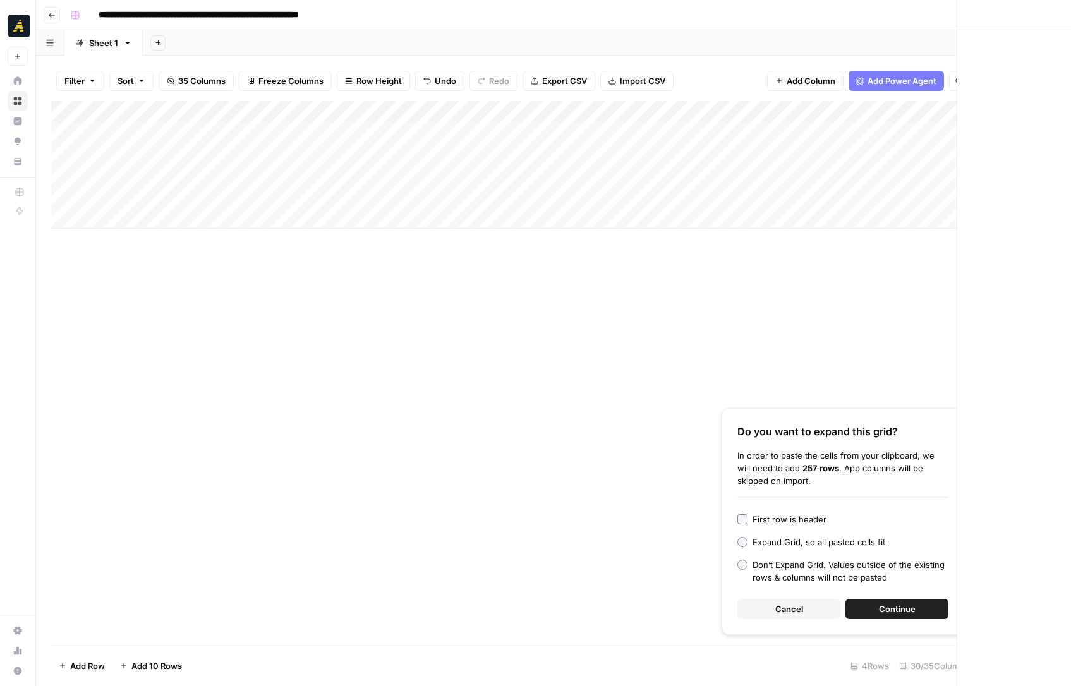
click at [587, 197] on div at bounding box center [602, 196] width 116 height 23
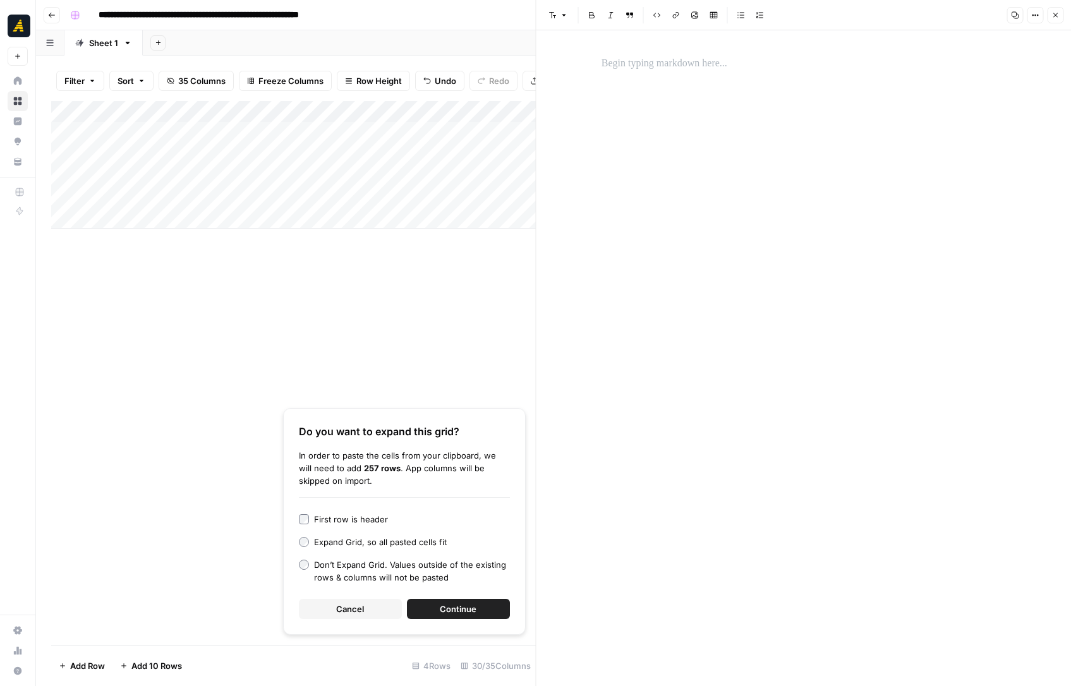
click at [815, 85] on div at bounding box center [804, 358] width 420 height 656
click at [670, 75] on div "To enrich screen reader interactions, please activate Accessibility in Grammarl…" at bounding box center [804, 64] width 420 height 27
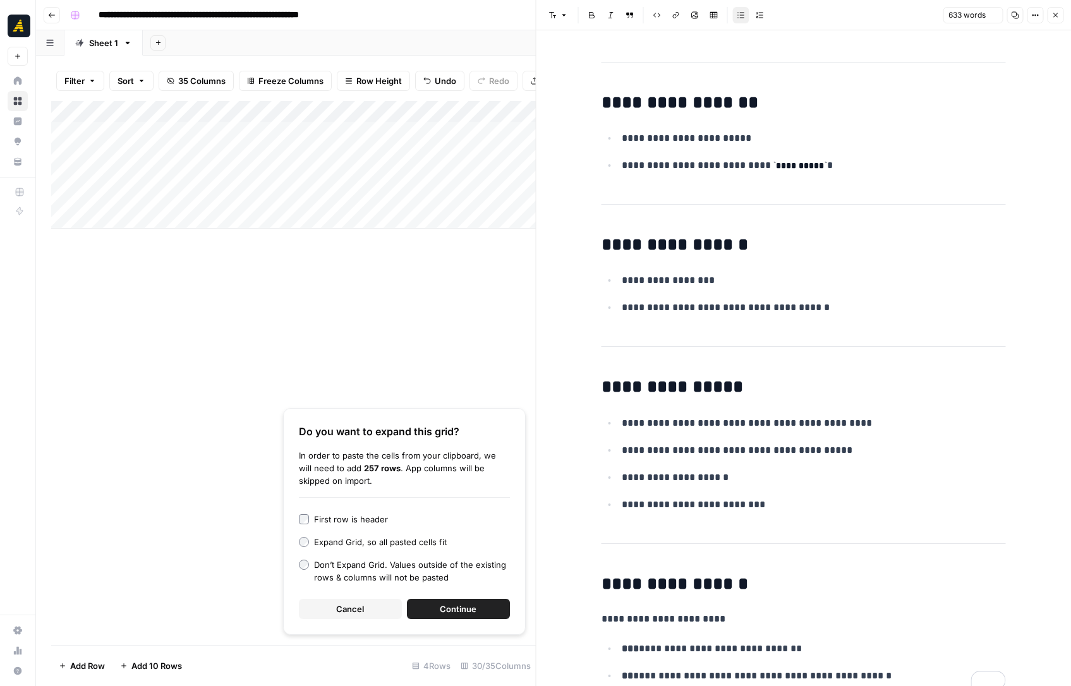
scroll to position [2974, 0]
click at [1054, 14] on icon "button" at bounding box center [1055, 15] width 4 height 4
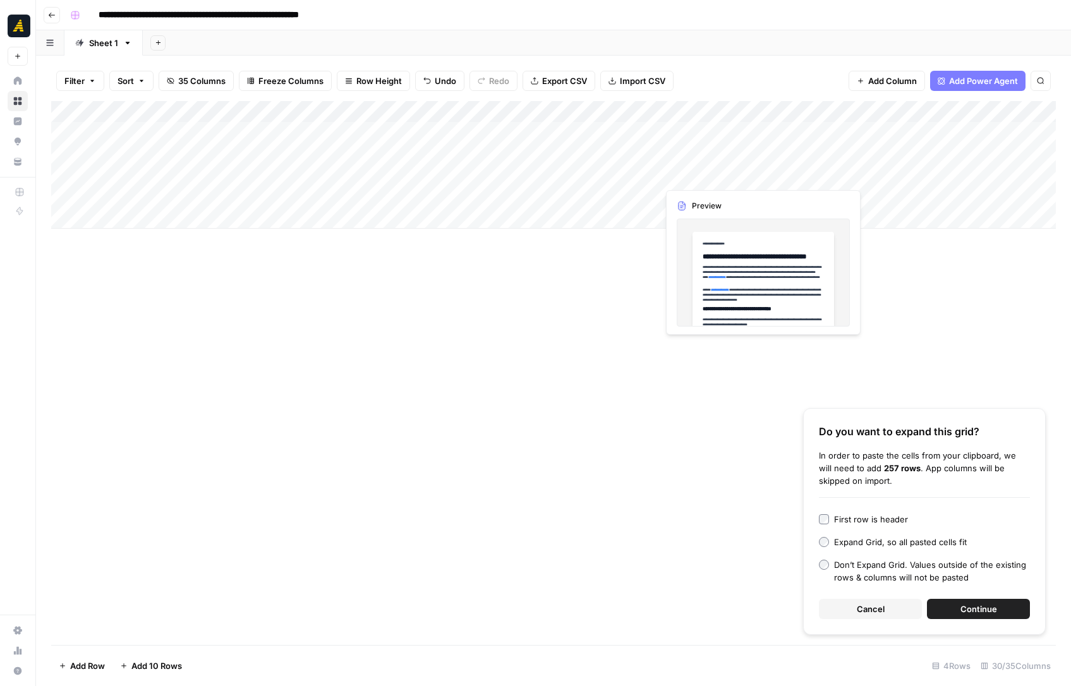
click at [708, 176] on div "Add Column" at bounding box center [553, 165] width 1005 height 128
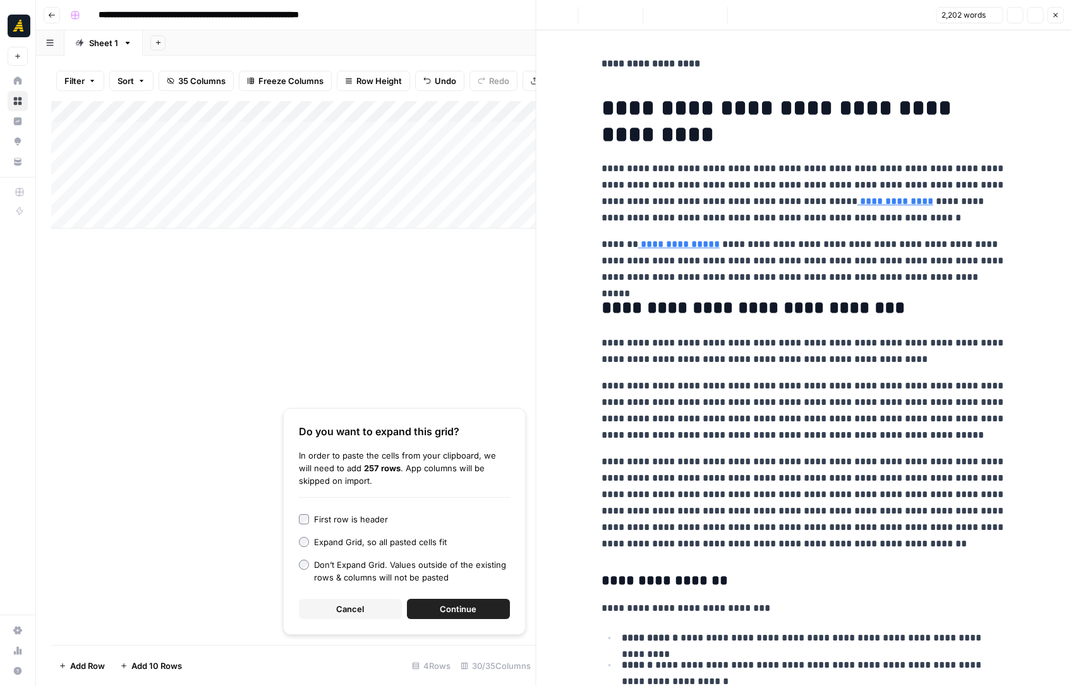
click at [779, 187] on p "**********" at bounding box center [804, 194] width 404 height 66
copy div "**********"
click at [1058, 16] on icon "button" at bounding box center [1056, 15] width 8 height 8
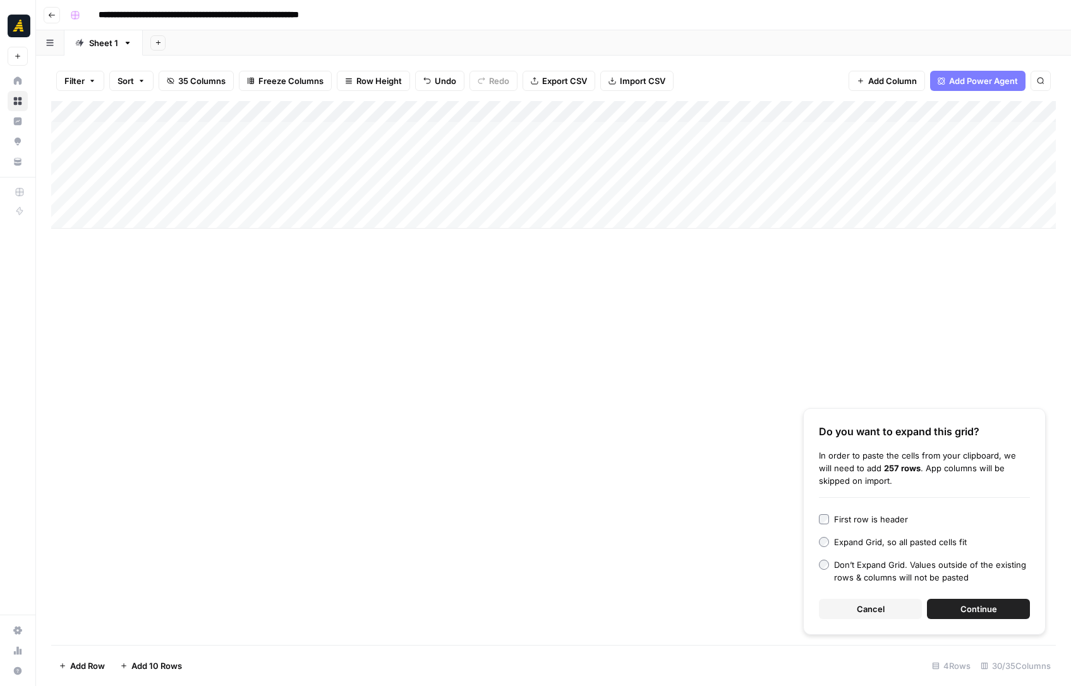
click at [684, 201] on div "Add Column" at bounding box center [553, 165] width 1005 height 128
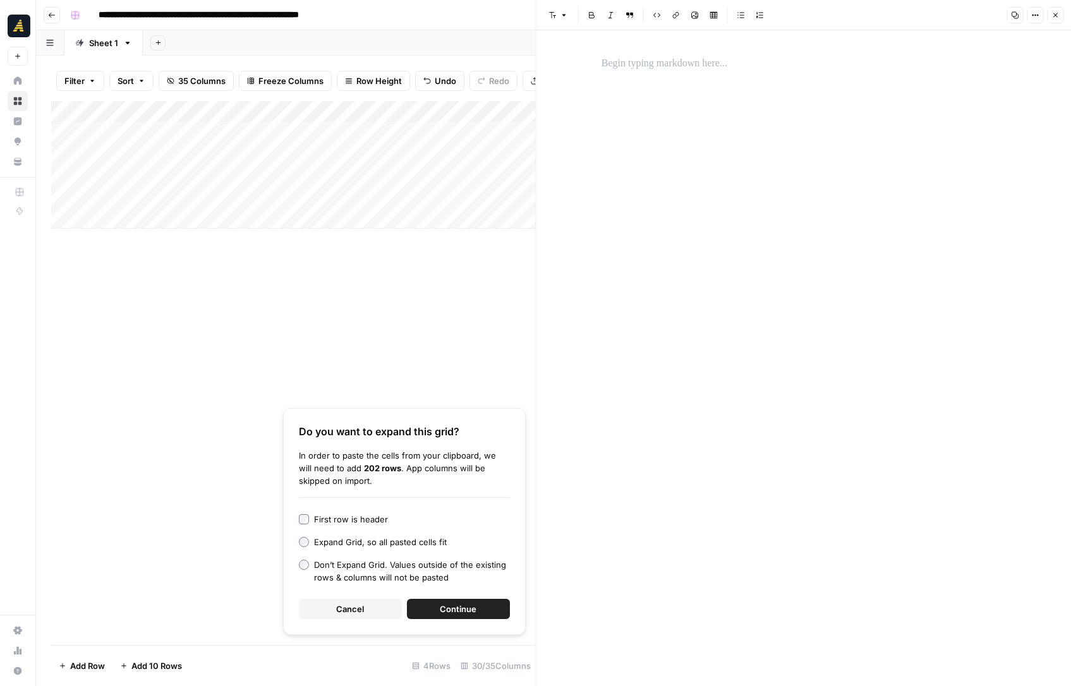
click at [741, 178] on div at bounding box center [804, 358] width 420 height 656
click at [670, 73] on div "To enrich screen reader interactions, please activate Accessibility in Grammarl…" at bounding box center [804, 64] width 420 height 27
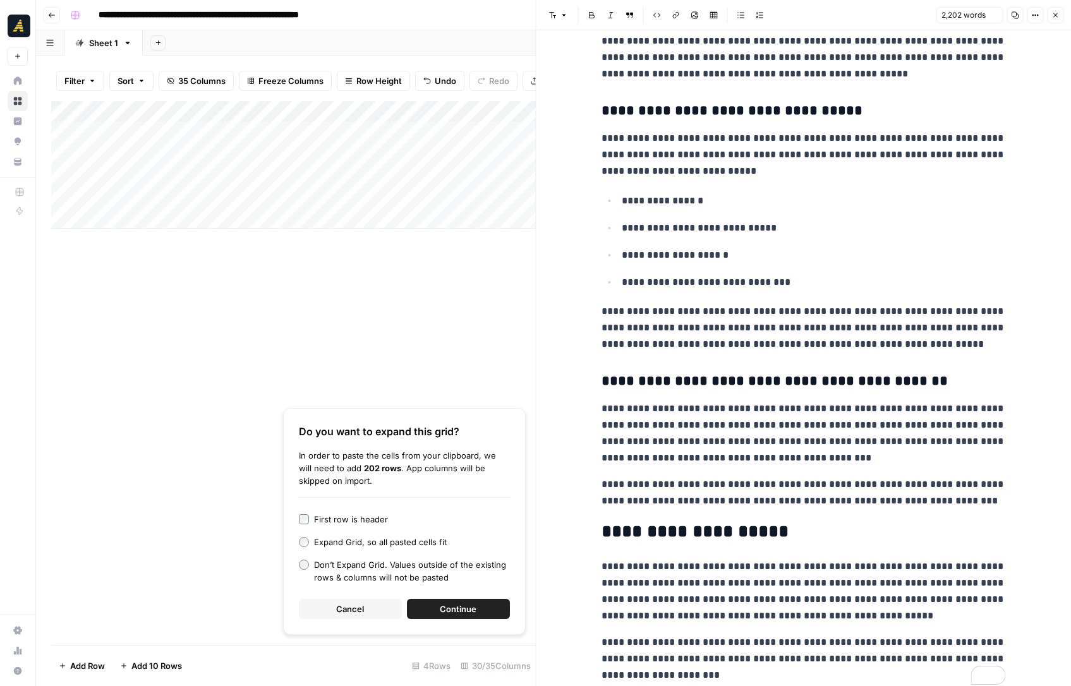
scroll to position [4216, 0]
click at [1058, 16] on icon "button" at bounding box center [1056, 15] width 8 height 8
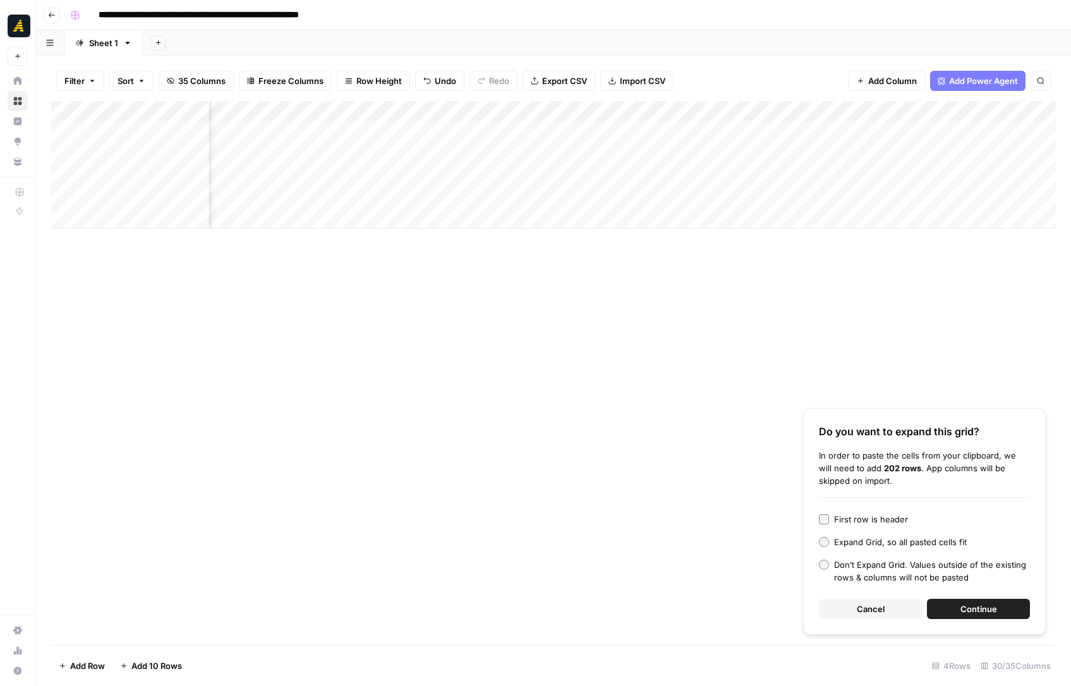
scroll to position [0, 680]
click at [878, 608] on span "Cancel" at bounding box center [871, 609] width 28 height 13
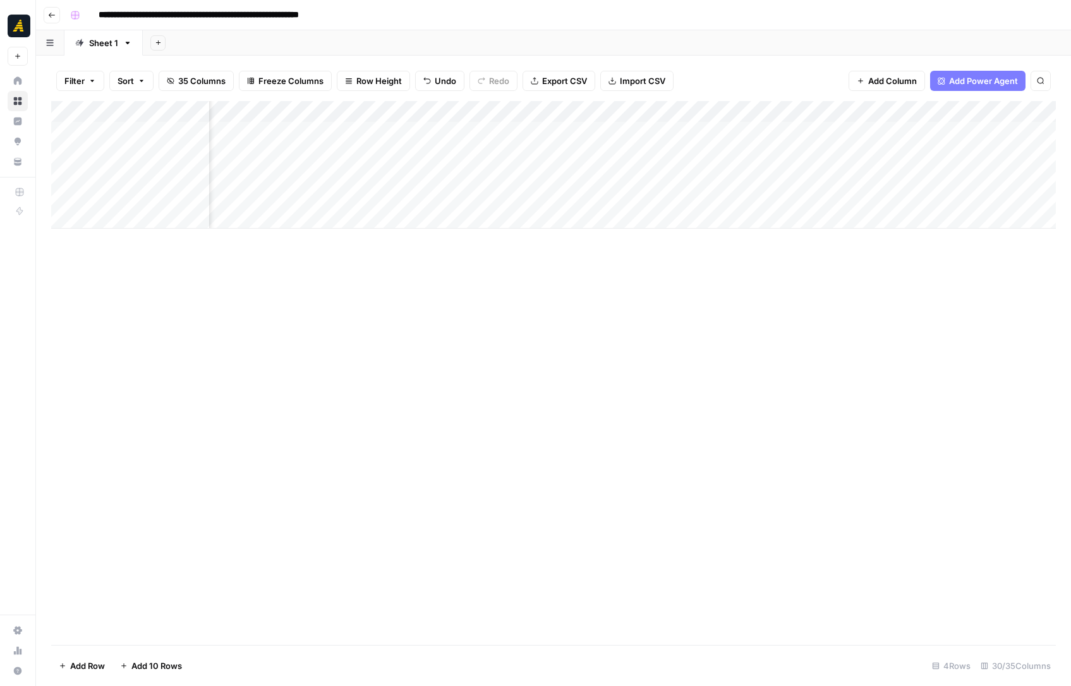
scroll to position [0, 429]
click at [694, 176] on div "Add Column" at bounding box center [553, 165] width 1005 height 128
click at [703, 177] on div "Add Column" at bounding box center [553, 165] width 1005 height 128
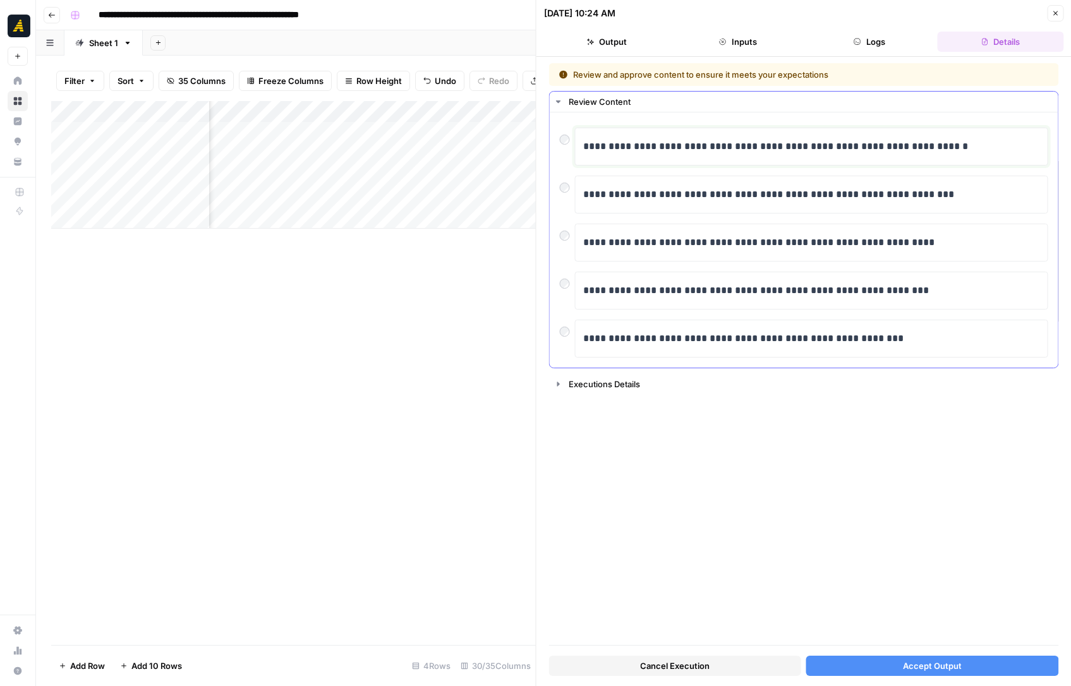
click at [747, 145] on p "**********" at bounding box center [811, 146] width 457 height 16
click at [895, 665] on button "Accept Output" at bounding box center [932, 666] width 252 height 20
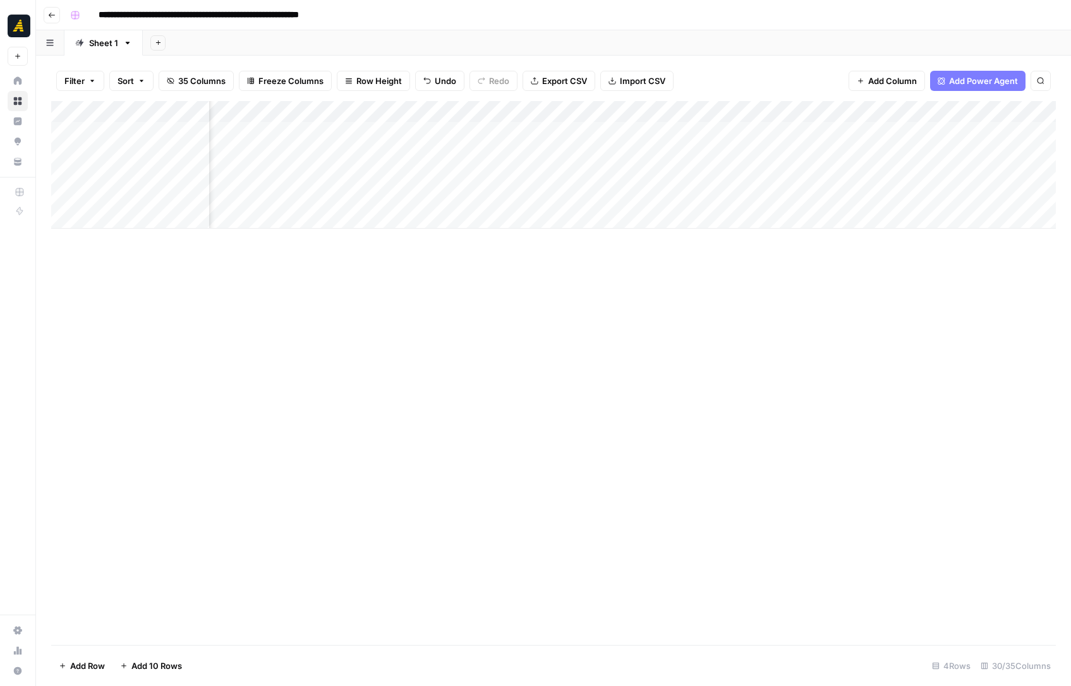
scroll to position [0, 621]
click at [666, 181] on div "Add Column" at bounding box center [553, 165] width 1005 height 128
click at [748, 183] on div "Add Column" at bounding box center [553, 165] width 1005 height 128
click at [806, 179] on div "Add Column" at bounding box center [553, 165] width 1005 height 128
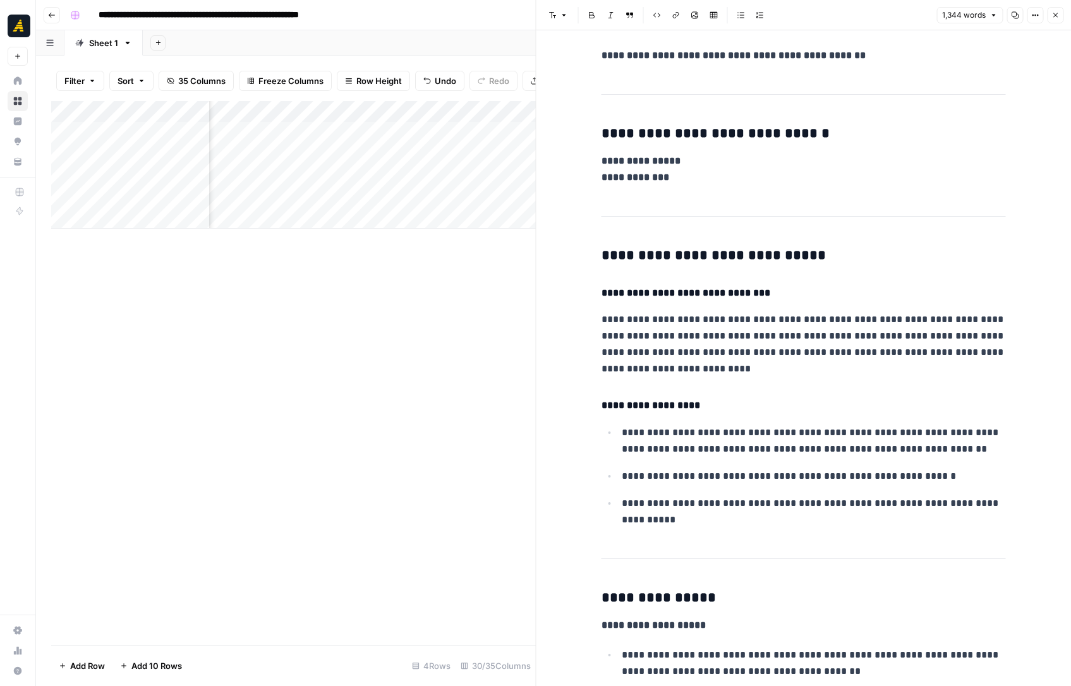
scroll to position [649, 0]
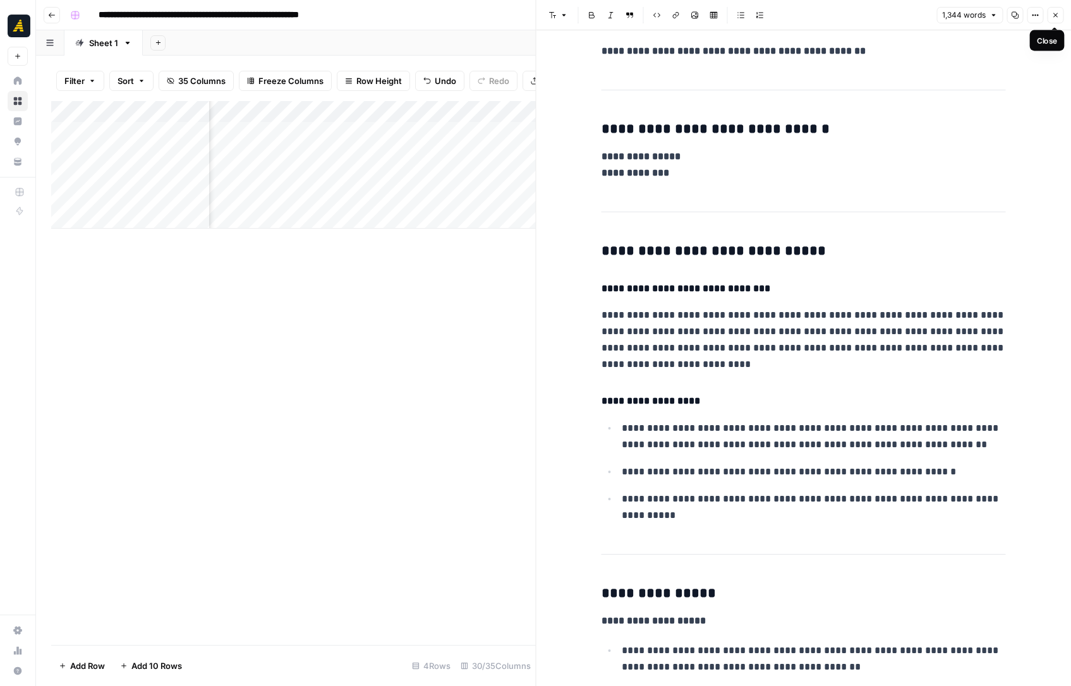
click at [1058, 14] on button "Close" at bounding box center [1055, 15] width 16 height 16
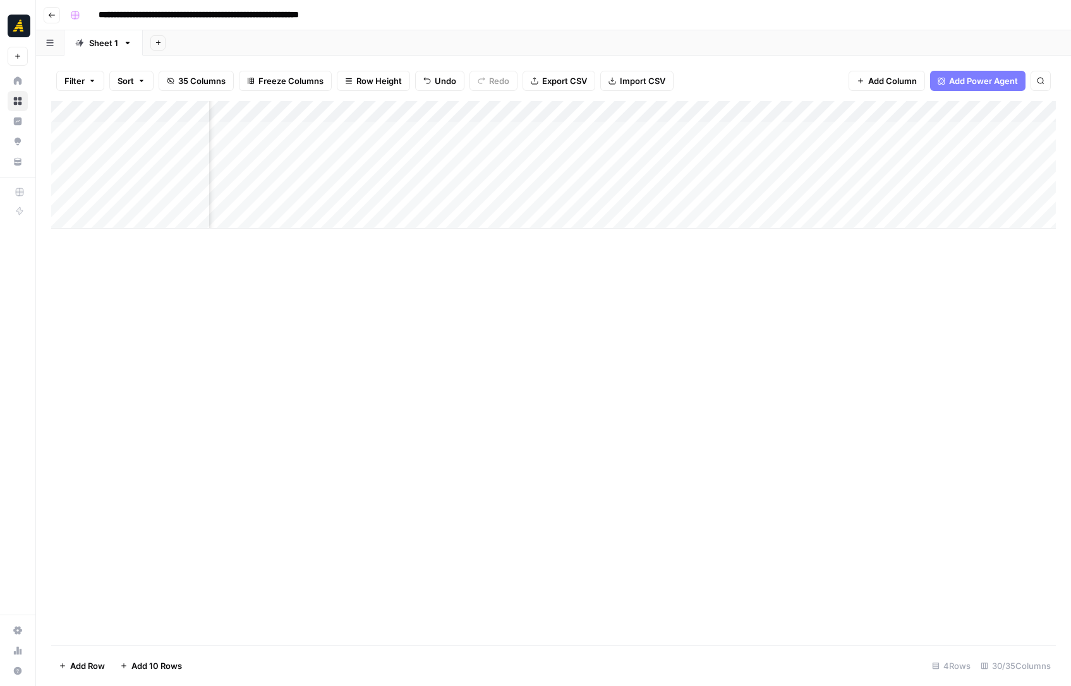
click at [907, 174] on div "Add Column" at bounding box center [553, 165] width 1005 height 128
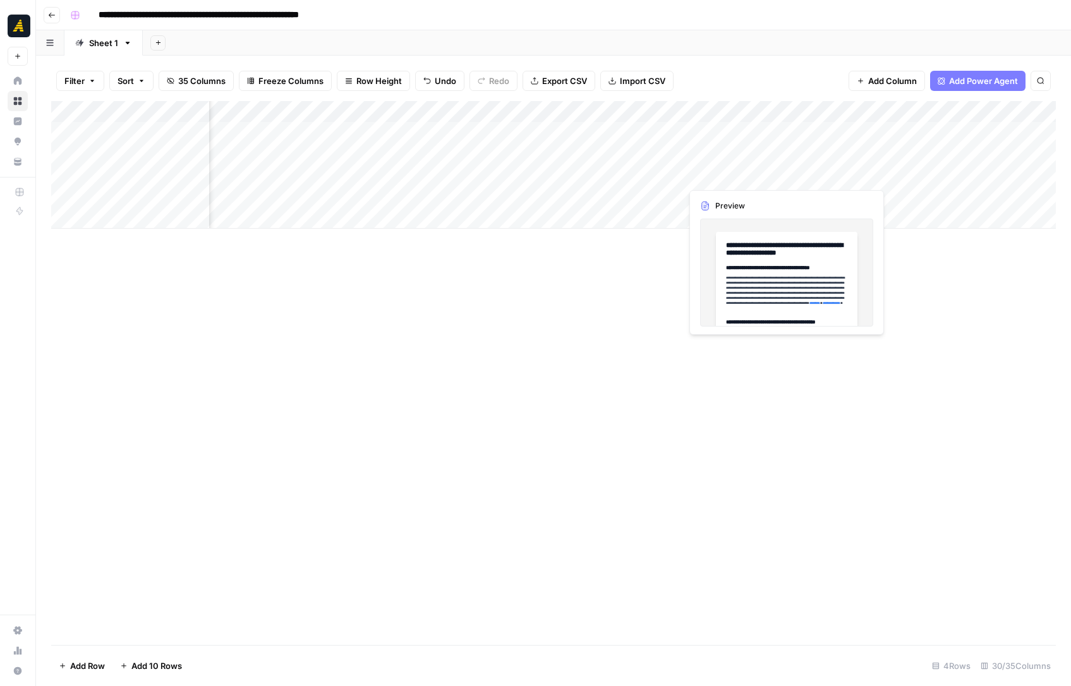
click at [732, 170] on div "Add Column" at bounding box center [553, 165] width 1005 height 128
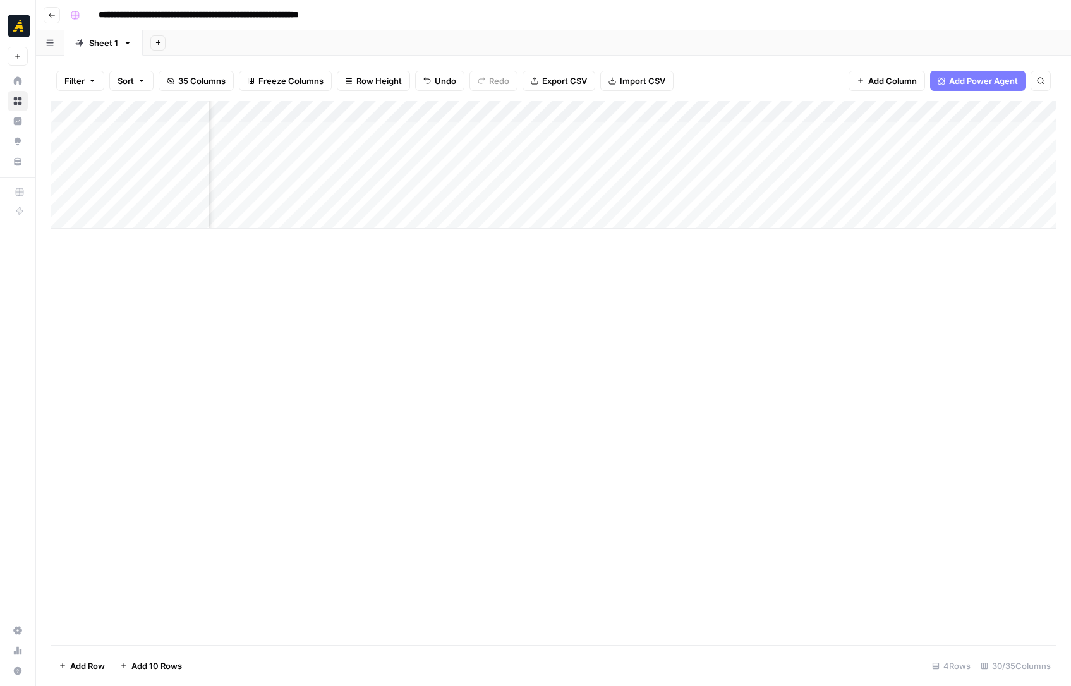
click at [781, 175] on div "Add Column" at bounding box center [553, 165] width 1005 height 128
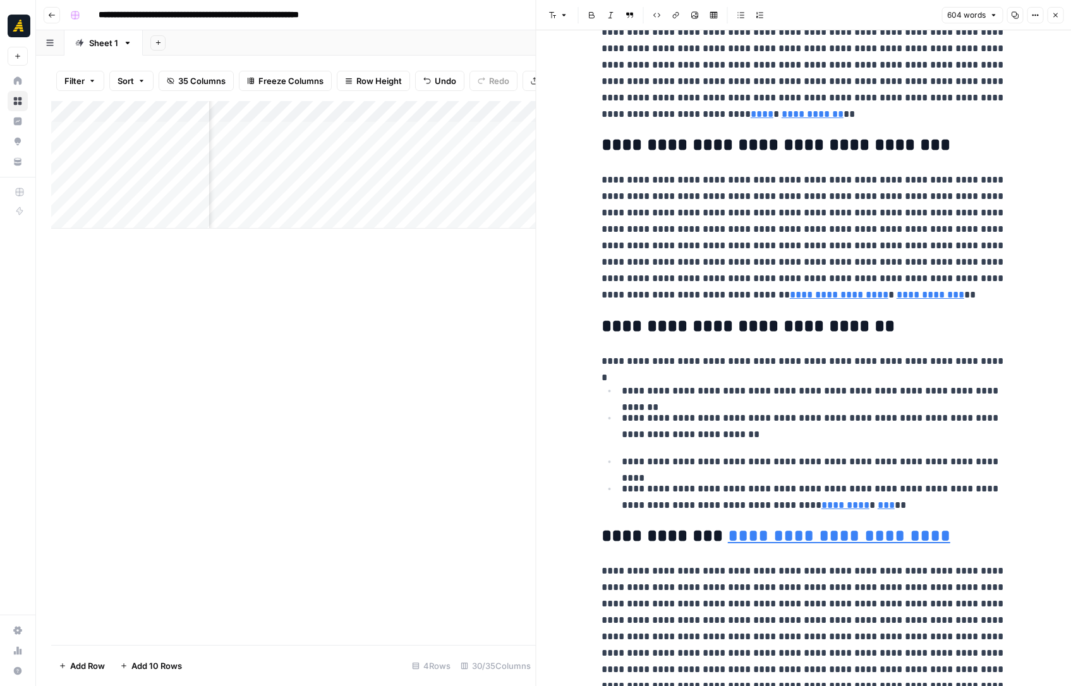
scroll to position [797, 0]
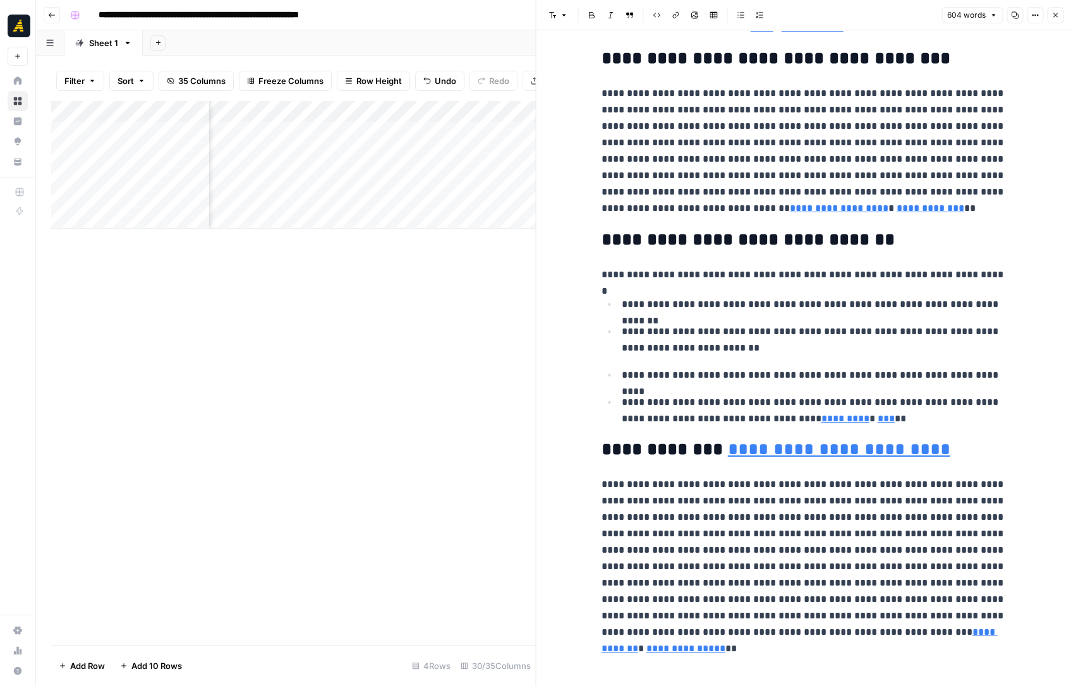
click at [1054, 21] on button "Close" at bounding box center [1055, 15] width 16 height 16
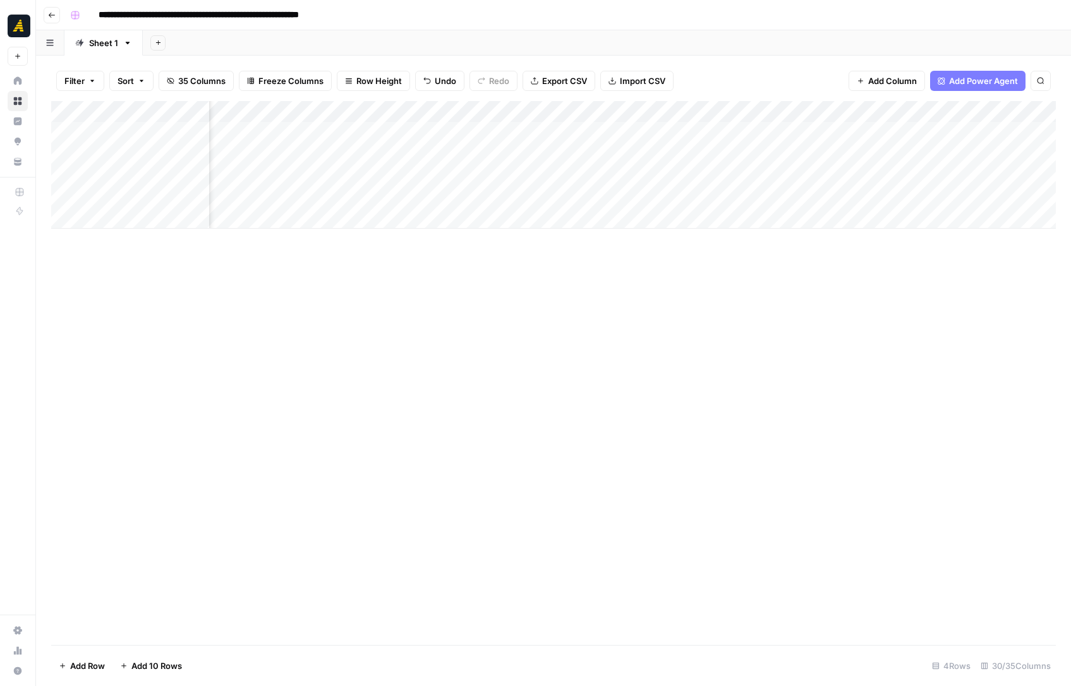
click at [899, 173] on div "Add Column" at bounding box center [553, 165] width 1005 height 128
click at [861, 176] on div "Add Column" at bounding box center [553, 165] width 1005 height 128
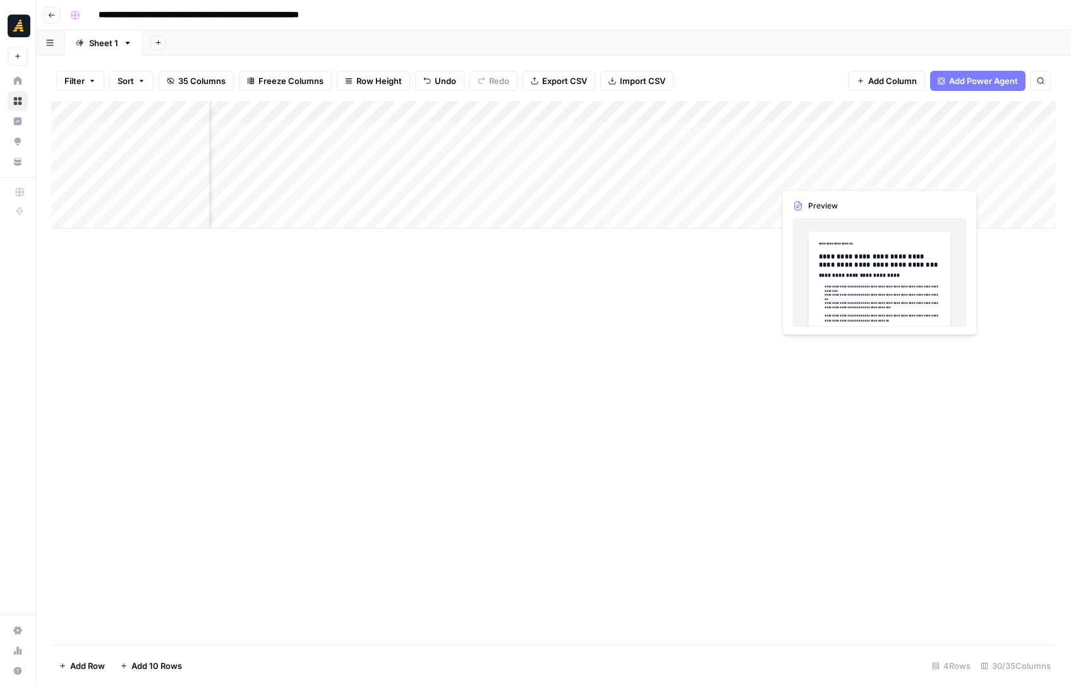
click at [973, 176] on div "Add Column" at bounding box center [553, 165] width 1005 height 128
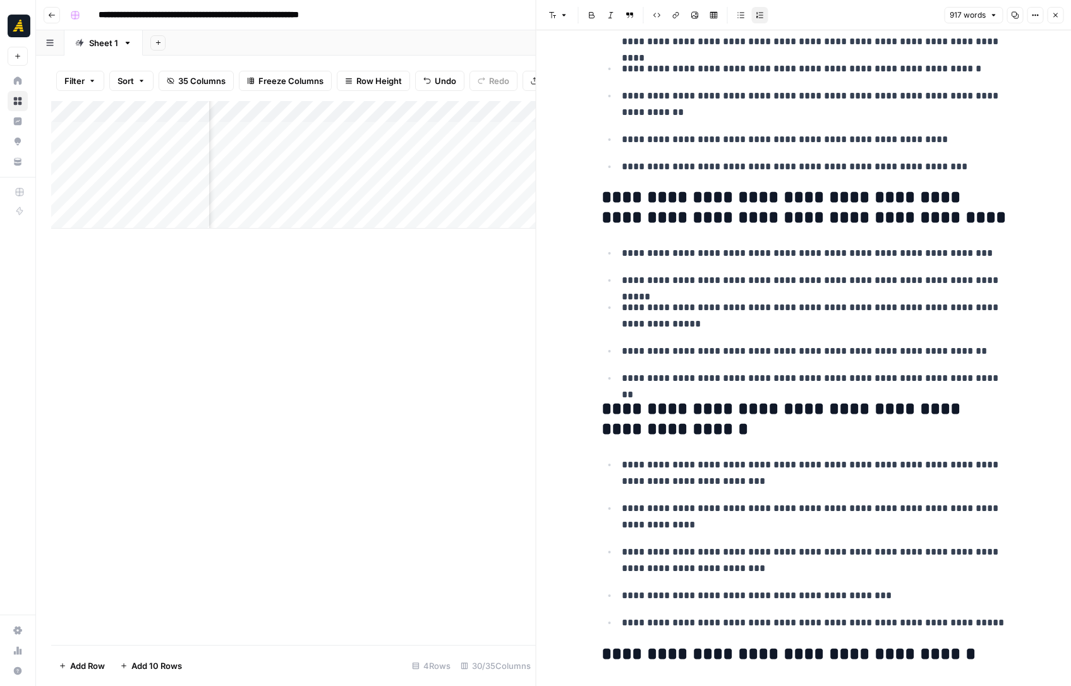
scroll to position [2051, 0]
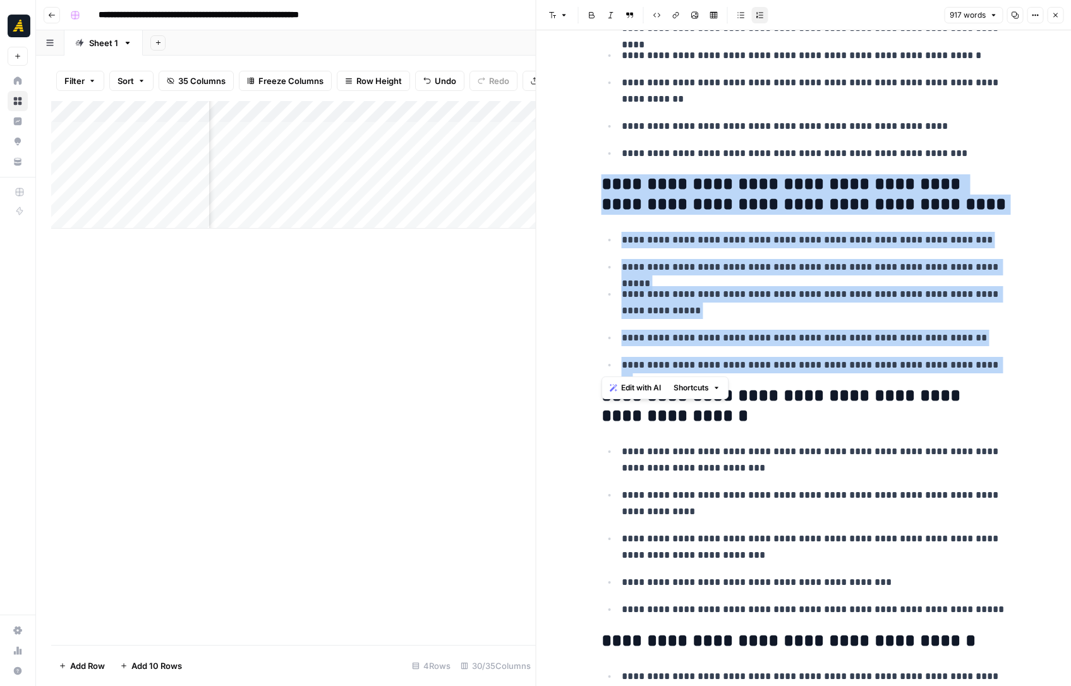
drag, startPoint x: 1003, startPoint y: 365, endPoint x: 585, endPoint y: 183, distance: 455.6
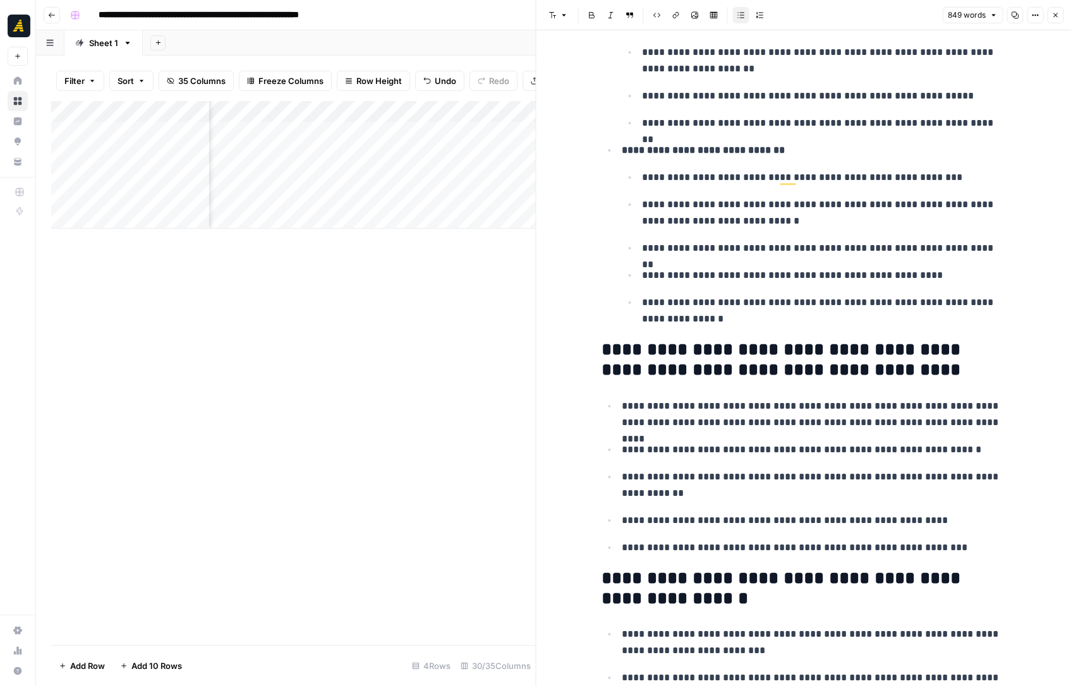
scroll to position [0, 0]
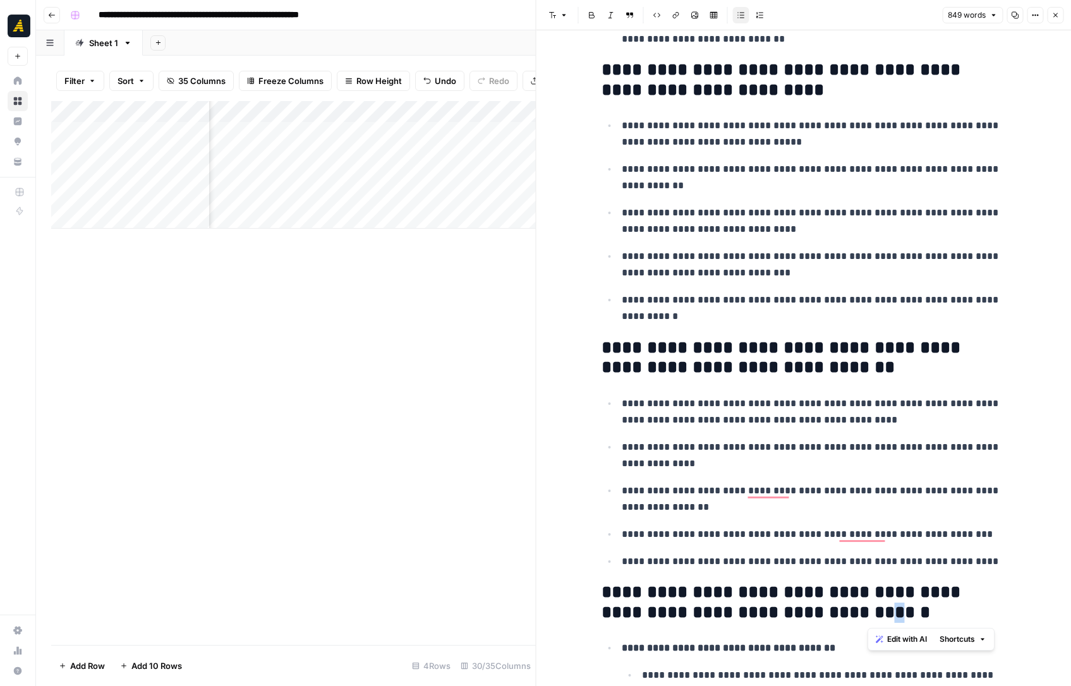
click at [868, 613] on h2 "**********" at bounding box center [804, 603] width 404 height 40
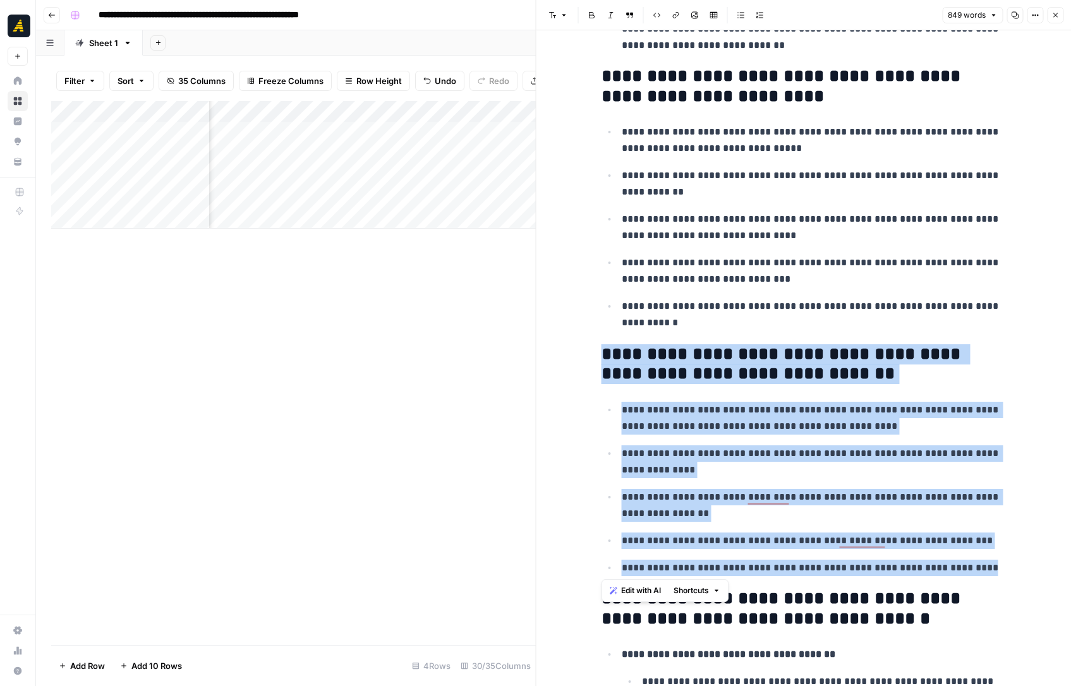
drag, startPoint x: 966, startPoint y: 576, endPoint x: 605, endPoint y: 359, distance: 420.9
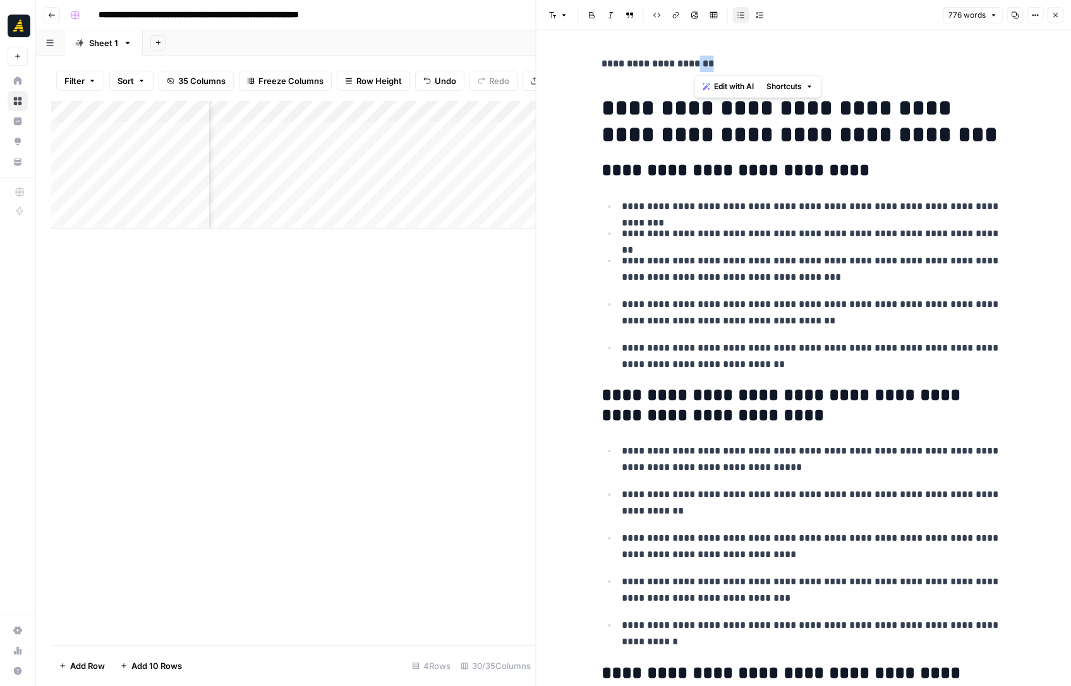
drag, startPoint x: 715, startPoint y: 63, endPoint x: 694, endPoint y: 63, distance: 21.5
click at [694, 63] on p "**********" at bounding box center [804, 64] width 404 height 16
click at [1053, 11] on icon "button" at bounding box center [1056, 15] width 8 height 8
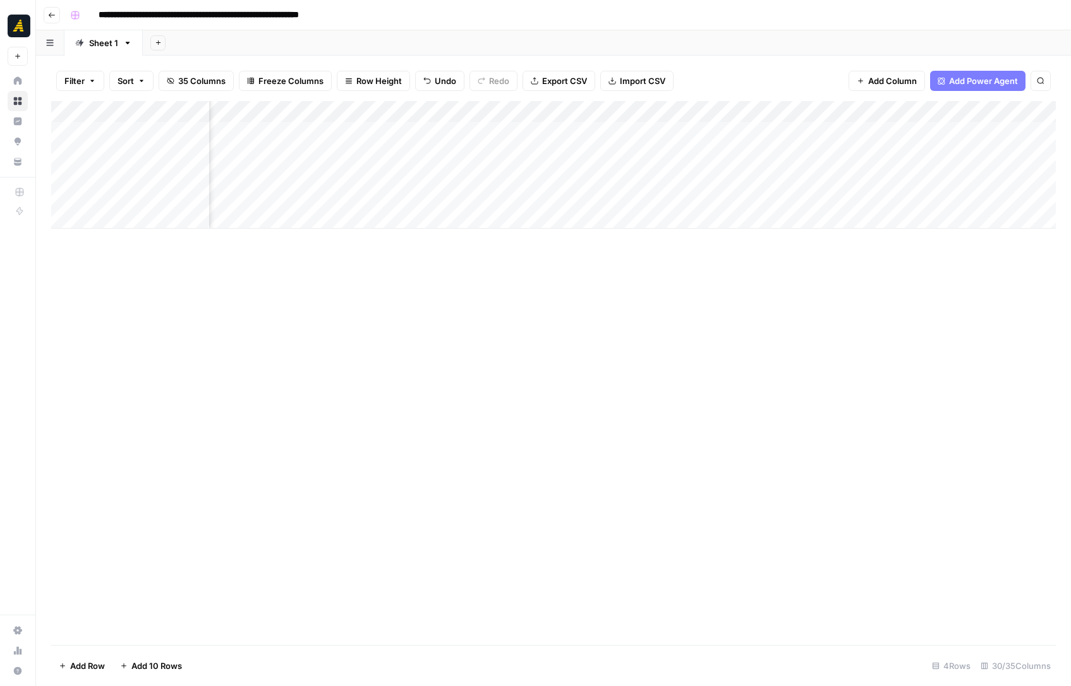
click at [916, 176] on div "Add Column" at bounding box center [553, 165] width 1005 height 128
